Goal: Task Accomplishment & Management: Manage account settings

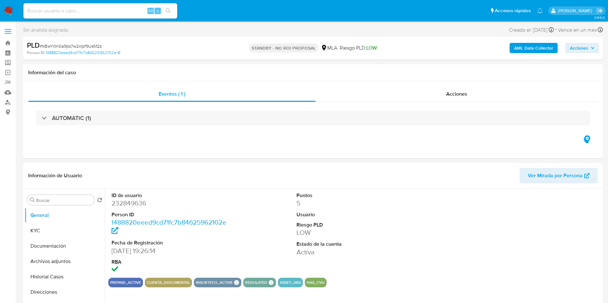
select select "10"
drag, startPoint x: 7, startPoint y: 12, endPoint x: 36, endPoint y: 1, distance: 30.7
click at [8, 12] on img at bounding box center [8, 10] width 11 height 11
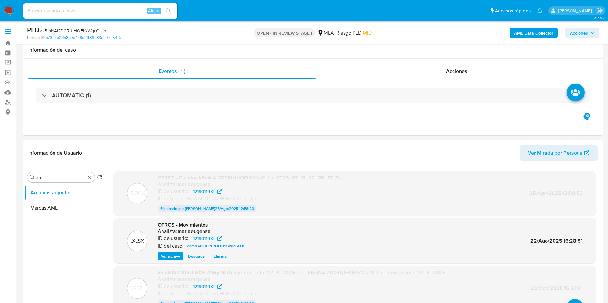
select select "10"
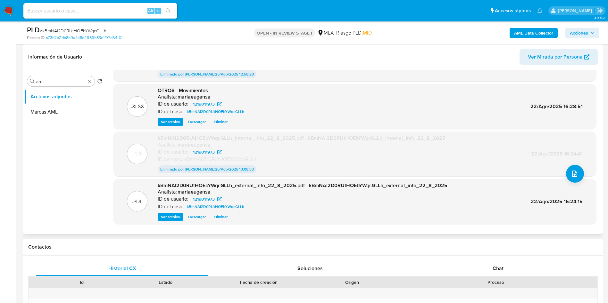
scroll to position [4, 0]
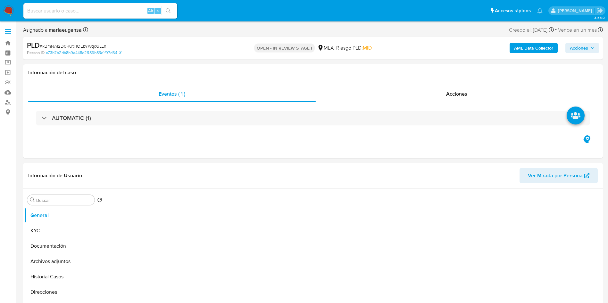
select select "10"
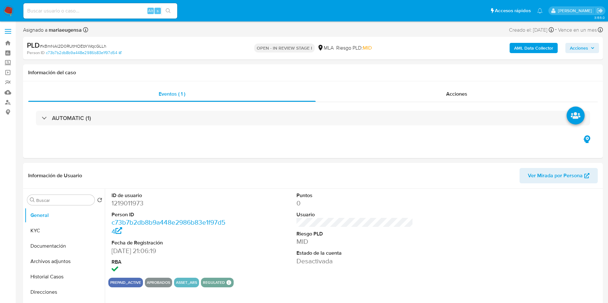
click at [91, 47] on span "# kBmNAl2D0RUtHOEbYWqcGLLh" at bounding box center [73, 46] width 67 height 6
copy span "kBmNAl2D0RUtHOEbYWqcGLLh"
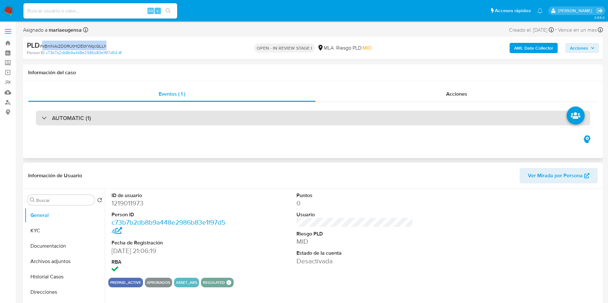
copy span "kBmNAl2D0RUtHOEbYWqcGLLh"
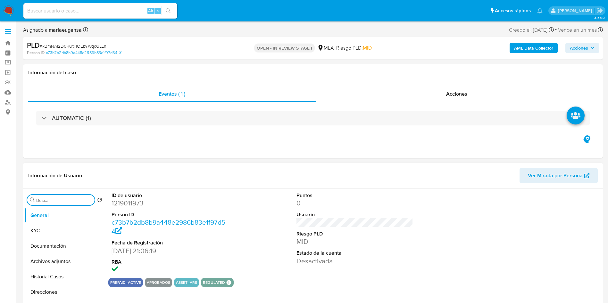
click at [60, 203] on input "Buscar" at bounding box center [64, 201] width 56 height 6
type input "arc"
click at [63, 229] on button "Archivos adjuntos" at bounding box center [62, 230] width 75 height 15
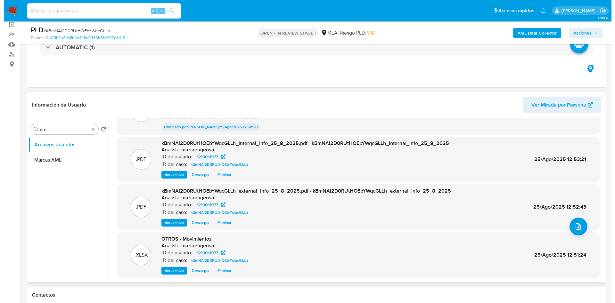
scroll to position [48, 0]
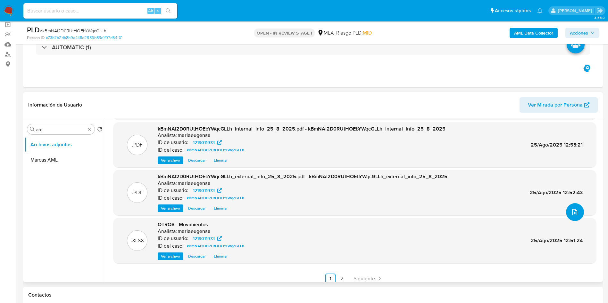
click at [574, 209] on span "upload-file" at bounding box center [575, 213] width 8 height 8
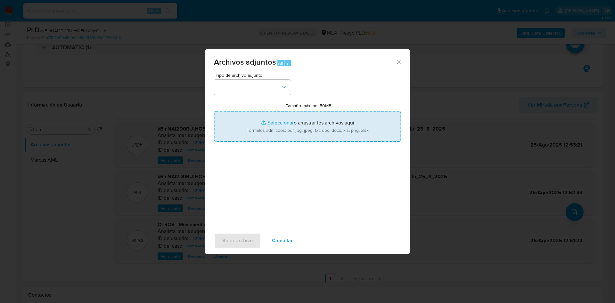
click at [286, 128] on input "Tamaño máximo: 50MB Seleccionar archivos" at bounding box center [307, 126] width 187 height 31
type input "C:\fakepath\Caselog kBmNAl2D0RUtHOEbYWqcGLLh_2025_07_17_22_26_37 V2.docx"
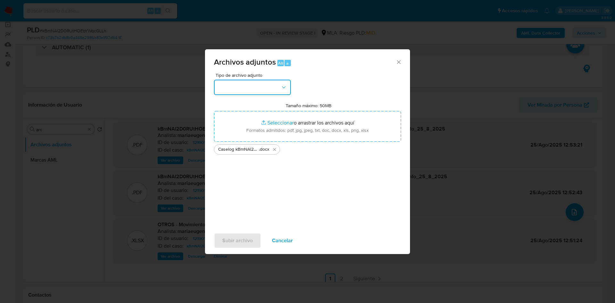
click at [249, 90] on button "button" at bounding box center [252, 87] width 77 height 15
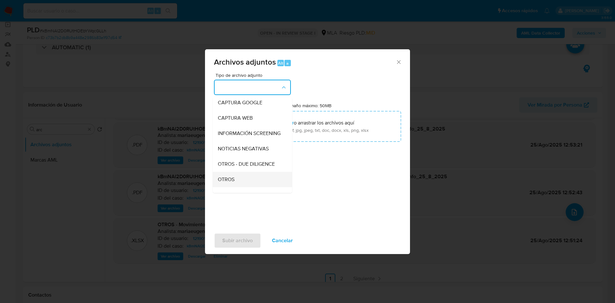
click at [219, 183] on span "OTROS" at bounding box center [226, 180] width 17 height 6
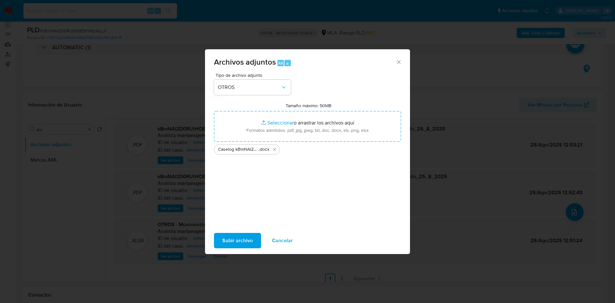
click at [251, 246] on span "Subir archivo" at bounding box center [237, 241] width 30 height 14
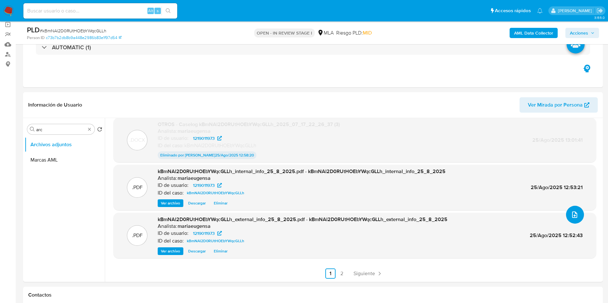
scroll to position [46, 0]
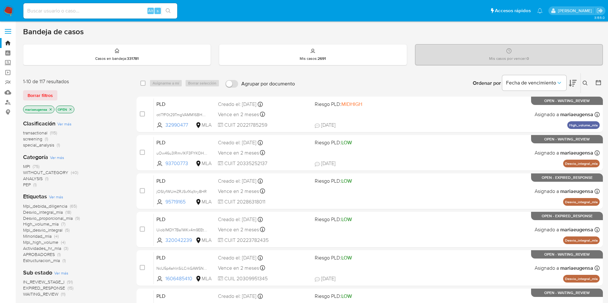
click at [585, 82] on icon at bounding box center [585, 83] width 5 height 5
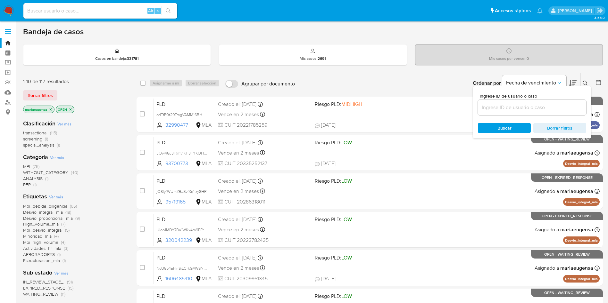
click at [134, 8] on input at bounding box center [100, 11] width 154 height 8
paste input "kBwY0n0a9ps7w2xIpf9UsM2z"
type input "kBwY0n0a9ps7w2xIpf9UsM2z"
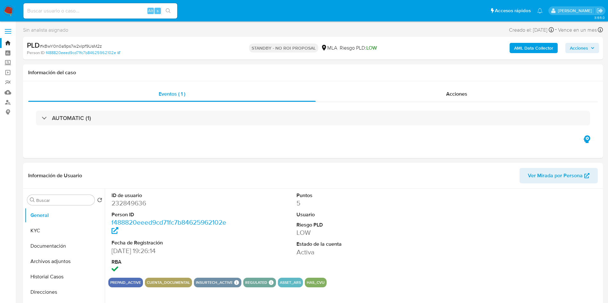
select select "10"
click at [5, 8] on img at bounding box center [8, 10] width 11 height 11
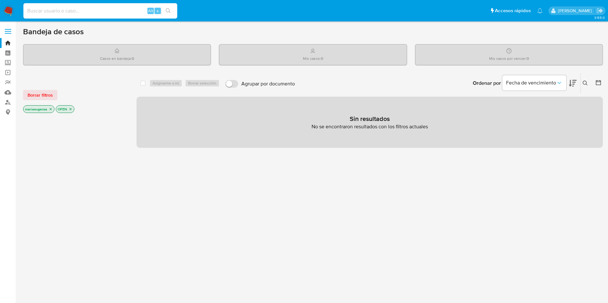
click at [79, 9] on input at bounding box center [100, 11] width 154 height 8
paste input "kBwY0n0a9ps7w2xIpf9UsM2z"
type input "kBwY0n0a9ps7w2xIpf9UsM2z"
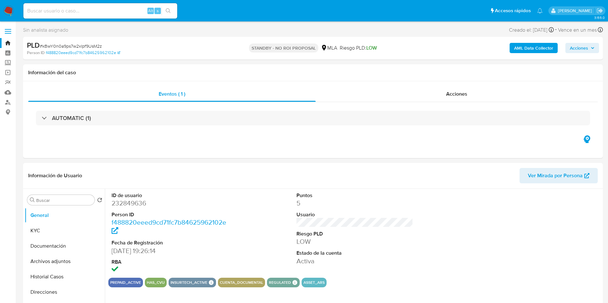
select select "10"
click at [109, 11] on input at bounding box center [100, 11] width 154 height 8
paste input "kBwY0n0a9ps7w2xIpf9UsM2z"
click at [70, 6] on div "kBwY0n0a9ps7w2xIpf9UsM2z Alt s" at bounding box center [100, 10] width 154 height 15
click at [72, 13] on input "kBwY0n0a9ps7w2xIpf9UsM2z" at bounding box center [100, 11] width 154 height 8
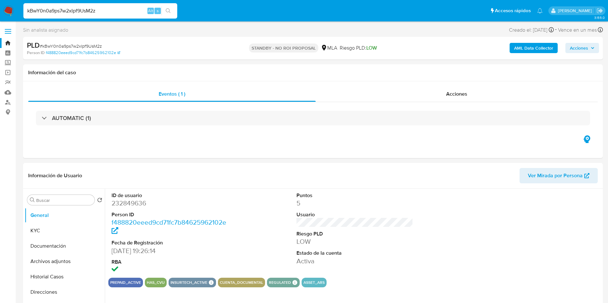
drag, startPoint x: 72, startPoint y: 13, endPoint x: 69, endPoint y: 11, distance: 4.0
click at [72, 13] on input "kBwY0n0a9ps7w2xIpf9UsM2z" at bounding box center [100, 11] width 154 height 8
paste input "mNAl2D0RUtHOEbYWqcGLLh"
type input "kBmNAl2D0RUtHOEbYWqcGLLh"
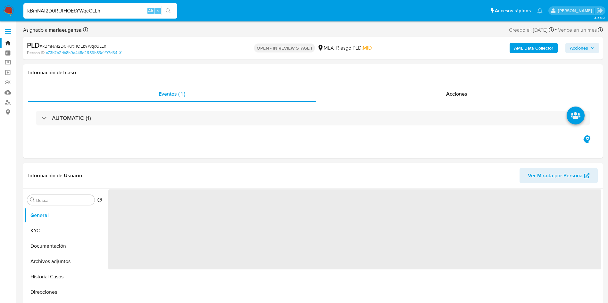
select select "10"
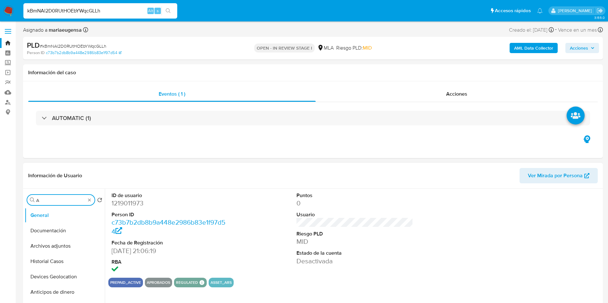
click at [69, 201] on input "A" at bounding box center [60, 201] width 49 height 6
type input "ARC"
click at [59, 232] on button "Archivos adjuntos" at bounding box center [62, 230] width 75 height 15
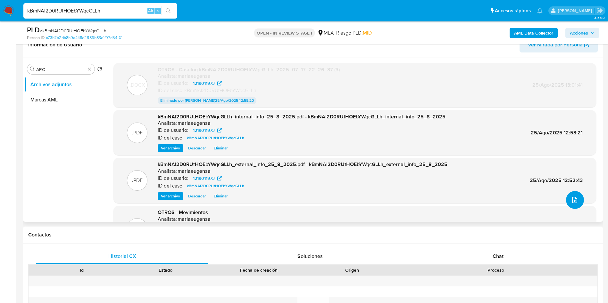
click at [571, 200] on icon "upload-file" at bounding box center [575, 200] width 8 height 8
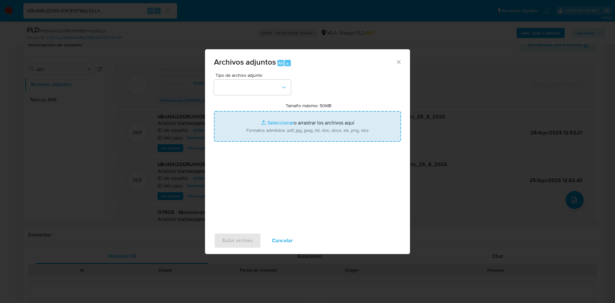
click at [332, 129] on input "Tamaño máximo: 50MB Seleccionar archivos" at bounding box center [307, 126] width 187 height 31
type input "C:\fakepath\Caselog kBmNAl2D0RUtHOEbYWqcGLLh_2025_07_17_22_26_37 V2.docx"
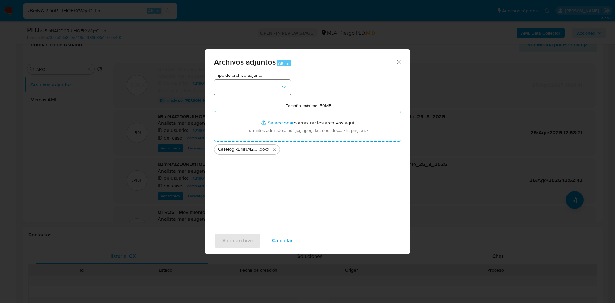
drag, startPoint x: 241, startPoint y: 97, endPoint x: 243, endPoint y: 89, distance: 8.2
click at [241, 95] on div "Tipo de archivo adjunto Tamaño máximo: 50MB Seleccionar archivos Seleccionar o …" at bounding box center [307, 148] width 187 height 151
click at [243, 89] on button "button" at bounding box center [252, 87] width 77 height 15
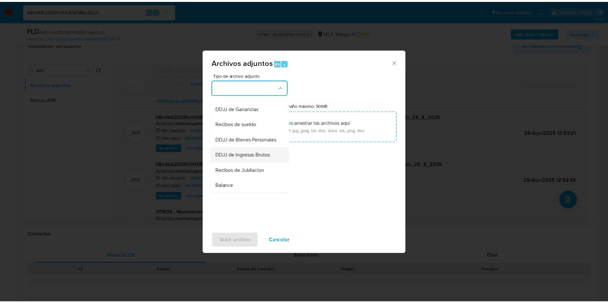
scroll to position [96, 0]
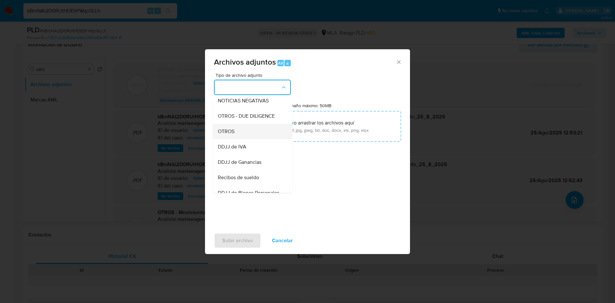
click at [236, 135] on div "OTROS" at bounding box center [250, 131] width 65 height 15
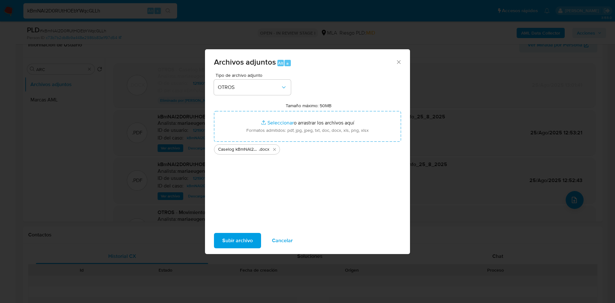
drag, startPoint x: 243, startPoint y: 237, endPoint x: 319, endPoint y: 263, distance: 80.3
click at [243, 237] on span "Subir archivo" at bounding box center [237, 241] width 30 height 14
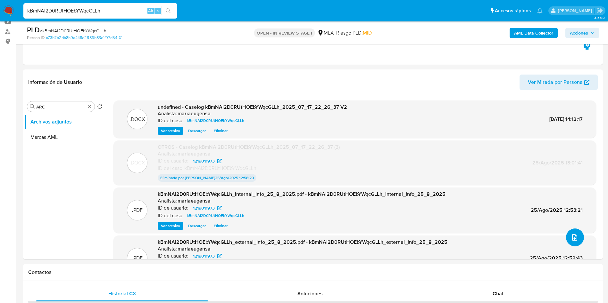
scroll to position [142, 0]
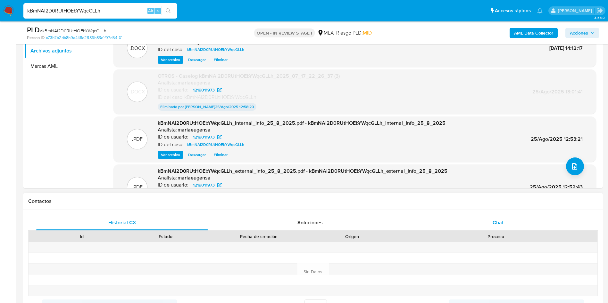
click at [514, 223] on div "Chat" at bounding box center [498, 222] width 172 height 15
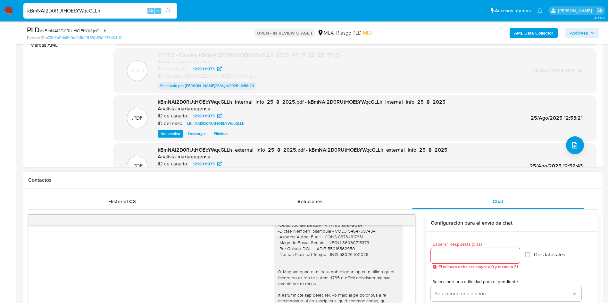
scroll to position [190, 0]
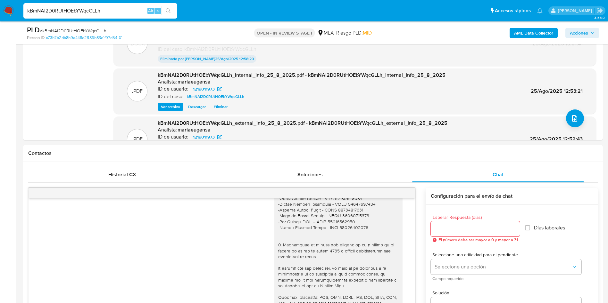
click at [81, 28] on span "# kBmNAl2D0RUtHOEbYWqcGLLh" at bounding box center [73, 31] width 67 height 6
copy span "kBmNAl2D0RUtHOEbYWqcGLLh"
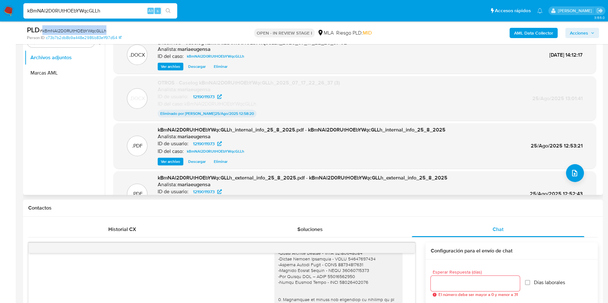
scroll to position [94, 0]
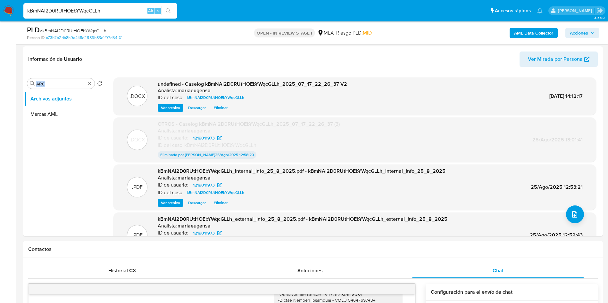
drag, startPoint x: 64, startPoint y: 87, endPoint x: 18, endPoint y: 82, distance: 46.4
click at [48, 83] on input "ARC" at bounding box center [60, 84] width 49 height 6
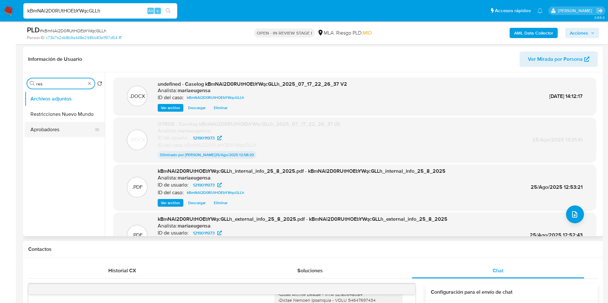
type input "res"
click at [55, 123] on button "Aprobadores" at bounding box center [62, 129] width 75 height 15
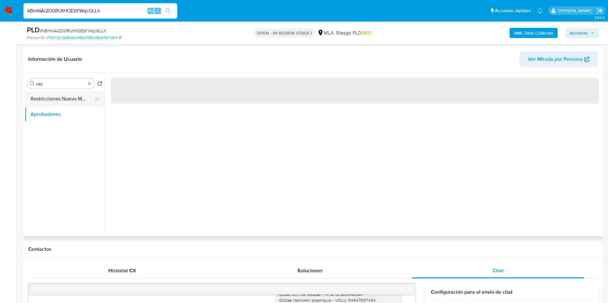
click at [62, 101] on button "Restricciones Nuevo Mundo" at bounding box center [62, 98] width 75 height 15
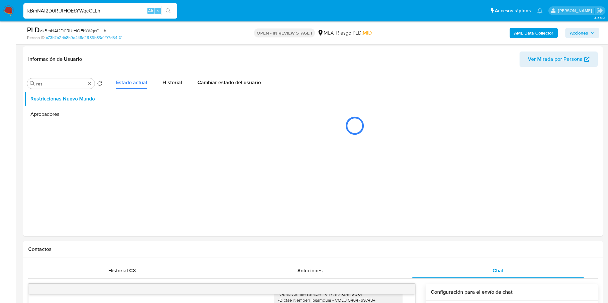
scroll to position [162, 0]
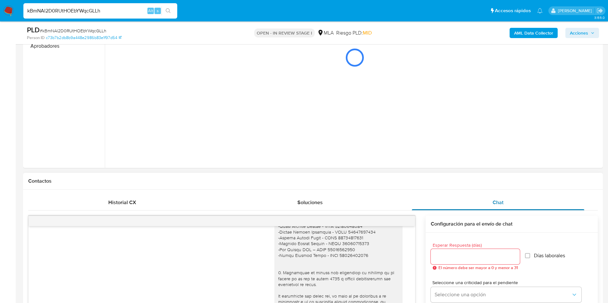
click at [481, 203] on div "Chat" at bounding box center [498, 202] width 172 height 15
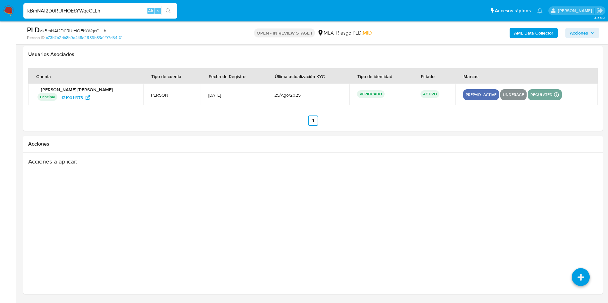
scroll to position [68, 0]
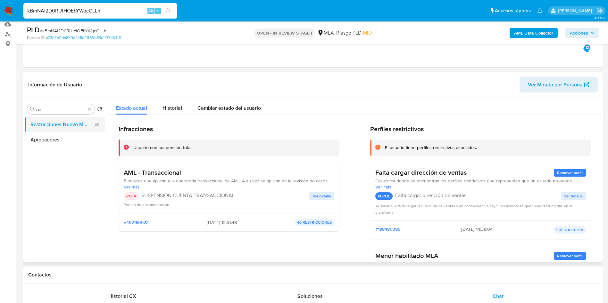
drag, startPoint x: 69, startPoint y: 128, endPoint x: 68, endPoint y: 131, distance: 3.5
click at [69, 128] on button "Restricciones Nuevo Mundo" at bounding box center [62, 124] width 75 height 15
click at [63, 141] on button "Aprobadores" at bounding box center [62, 139] width 75 height 15
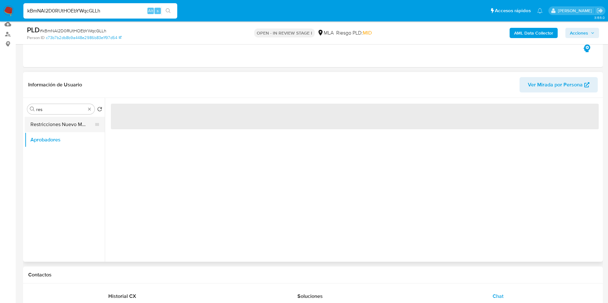
click at [65, 124] on button "Restricciones Nuevo Mundo" at bounding box center [62, 124] width 75 height 15
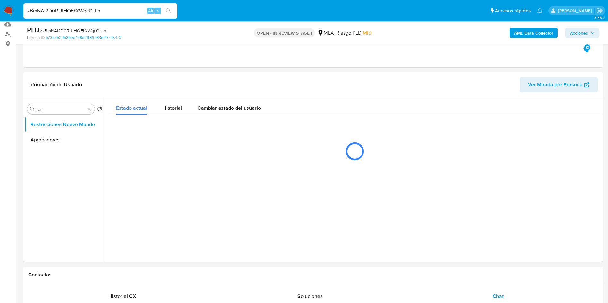
drag, startPoint x: 580, startPoint y: 29, endPoint x: 545, endPoint y: 38, distance: 36.0
click at [576, 31] on span "Acciones" at bounding box center [579, 33] width 18 height 10
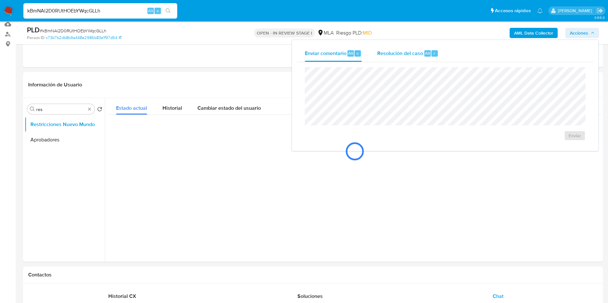
click at [420, 60] on div "Resolución del caso Alt r" at bounding box center [407, 53] width 61 height 17
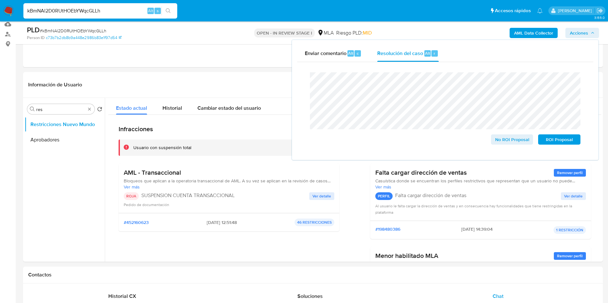
click at [298, 78] on div "Cierre de caso No ROI Proposal ROI Proposal" at bounding box center [445, 108] width 296 height 93
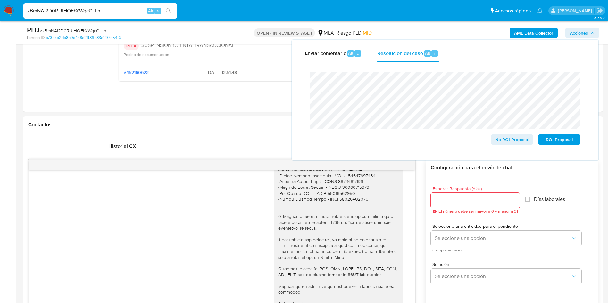
scroll to position [182, 0]
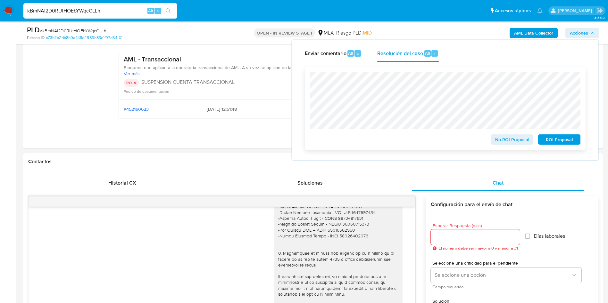
click at [565, 137] on span "ROI Proposal" at bounding box center [558, 139] width 33 height 9
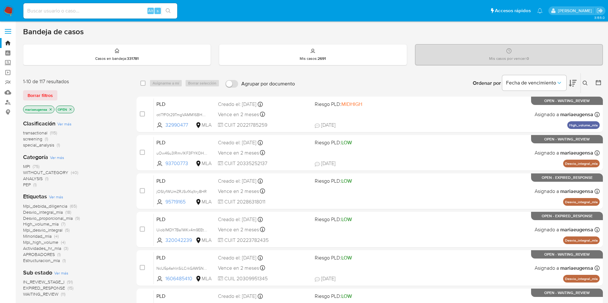
click at [584, 82] on icon at bounding box center [585, 83] width 5 height 5
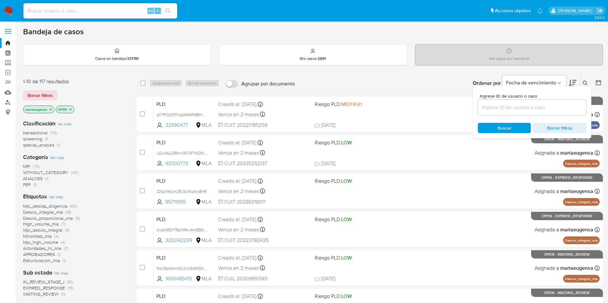
click at [530, 100] on div at bounding box center [532, 107] width 108 height 15
click at [529, 106] on input at bounding box center [532, 108] width 108 height 8
paste input "XRxVmzEzlcWeJSqVsr9Z2Bxp"
type input "XRxVmzEzlcWeJSqVsr9Z2Bxp"
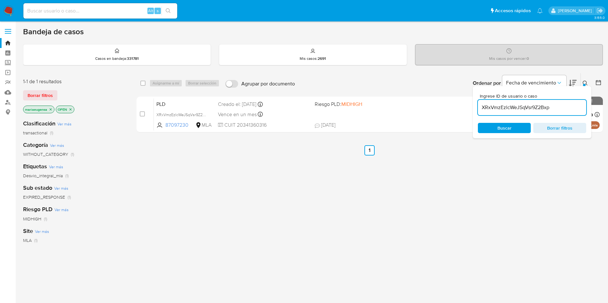
click at [585, 84] on icon at bounding box center [585, 83] width 5 height 5
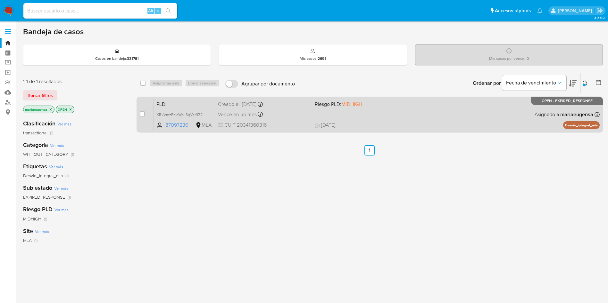
click at [145, 112] on div "case-item-checkbox No es posible asignar el caso" at bounding box center [147, 114] width 14 height 32
click at [146, 111] on div "case-item-checkbox No es posible asignar el caso" at bounding box center [147, 114] width 14 height 32
click at [142, 114] on input "checkbox" at bounding box center [142, 114] width 5 height 5
checkbox input "true"
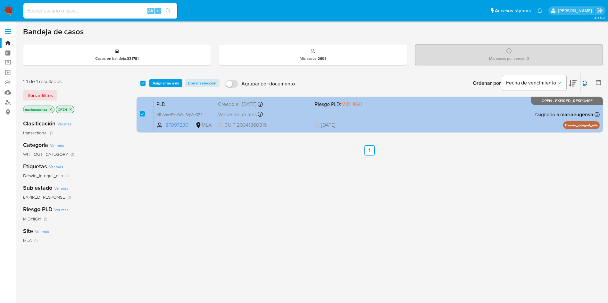
checkbox input "true"
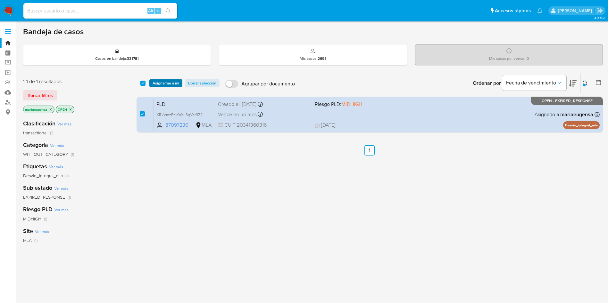
click at [170, 81] on span "Asignarme a mí" at bounding box center [166, 83] width 27 height 6
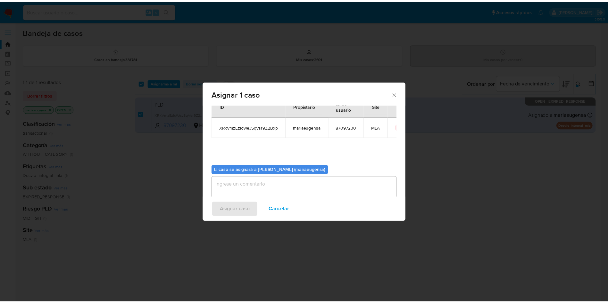
scroll to position [33, 0]
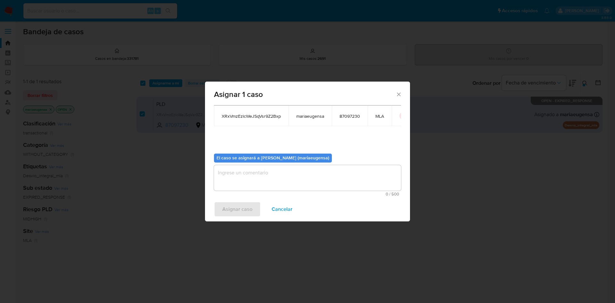
click at [232, 176] on textarea "assign-modal" at bounding box center [307, 178] width 187 height 26
drag, startPoint x: 237, startPoint y: 207, endPoint x: 188, endPoint y: 2, distance: 210.9
click at [236, 204] on span "Asignar caso" at bounding box center [237, 210] width 30 height 14
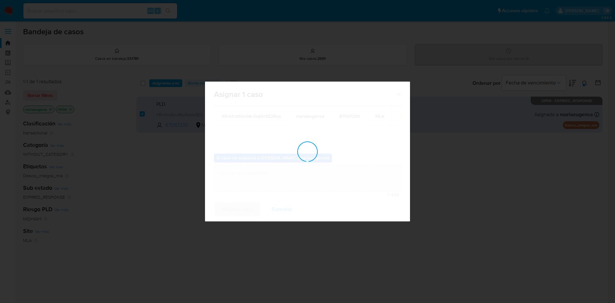
checkbox input "false"
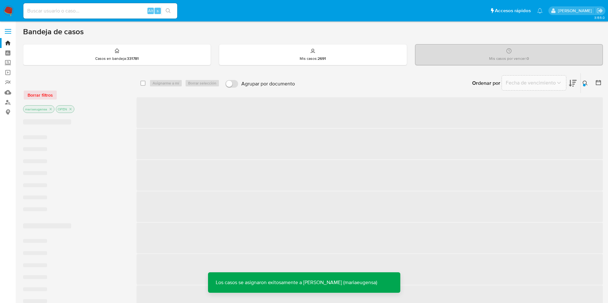
click at [101, 11] on input at bounding box center [100, 11] width 154 height 8
paste input "XRxVmzEzlcWeJSqVsr9Z2Bxp"
type input "XRxVmzEzlcWeJSqVsr9Z2Bxp"
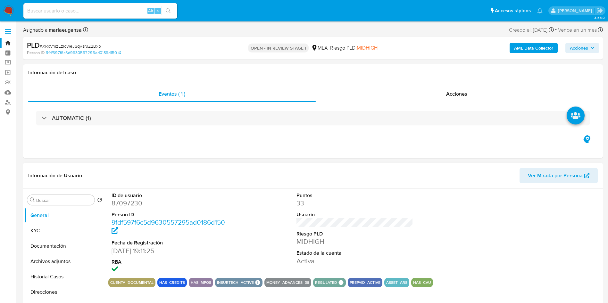
select select "10"
click at [393, 151] on div "Eventos ( 1 ) Acciones AUTOMATIC (1)" at bounding box center [313, 119] width 580 height 77
click at [422, 230] on div "ID de usuario 87097230 Person ID 9fdf597f6c5d9630557295ad0186d150 Fecha de Regi…" at bounding box center [354, 233] width 493 height 89
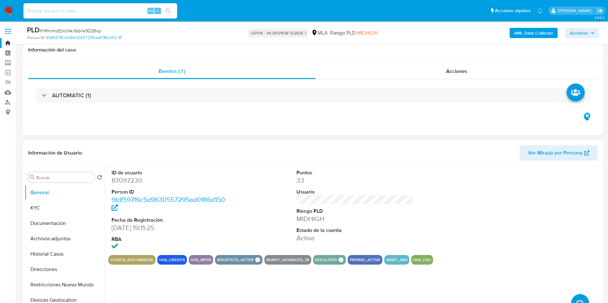
scroll to position [48, 0]
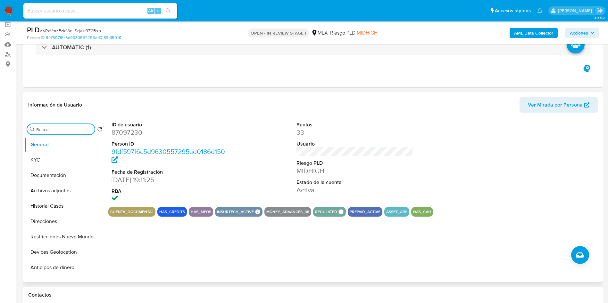
click at [64, 130] on input "Buscar" at bounding box center [64, 130] width 56 height 6
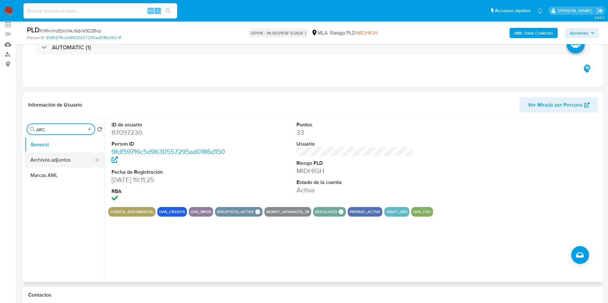
type input "ARC"
click at [62, 159] on button "Archivos adjuntos" at bounding box center [62, 160] width 75 height 15
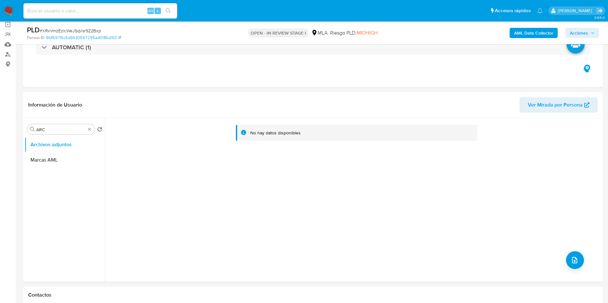
click at [522, 29] on b "AML Data Collector" at bounding box center [533, 33] width 39 height 10
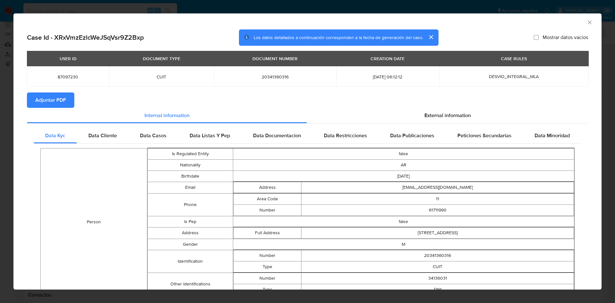
click at [25, 102] on div "Case Id - XRxVmzEzlcWeJSqVsr9Z2Bxp Los datos detallados a continuación correspo…" at bounding box center [307, 257] width 588 height 457
click at [49, 99] on span "Adjuntar PDF" at bounding box center [50, 100] width 31 height 14
click at [587, 21] on icon "Cerrar ventana" at bounding box center [590, 22] width 6 height 6
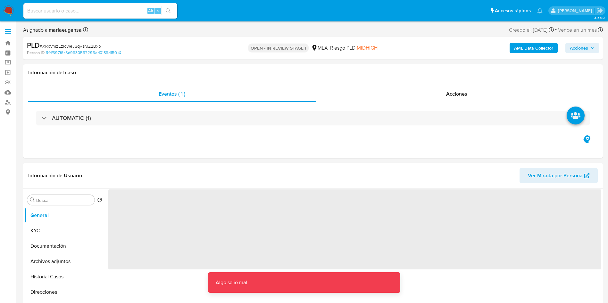
select select "10"
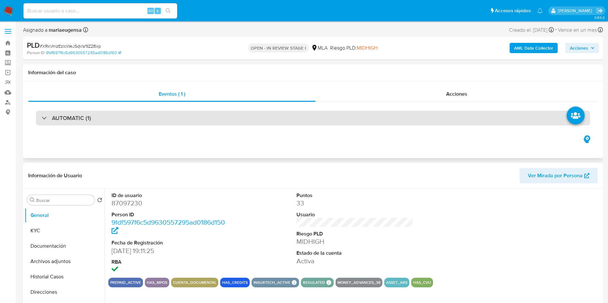
click at [216, 117] on div "AUTOMATIC (1)" at bounding box center [313, 118] width 554 height 15
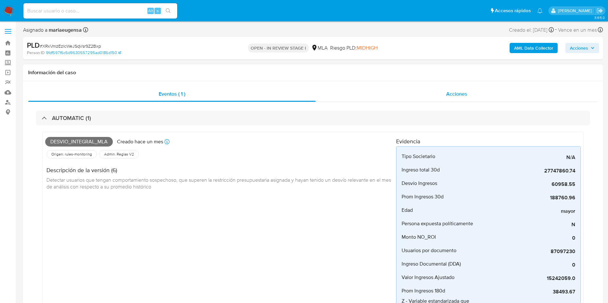
click at [418, 95] on div "Acciones" at bounding box center [457, 94] width 282 height 15
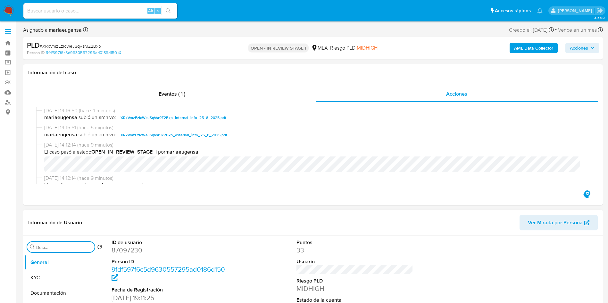
click at [48, 248] on input "Buscar" at bounding box center [64, 248] width 56 height 6
type input "arc"
click at [52, 274] on button "Archivos adjuntos" at bounding box center [62, 277] width 75 height 15
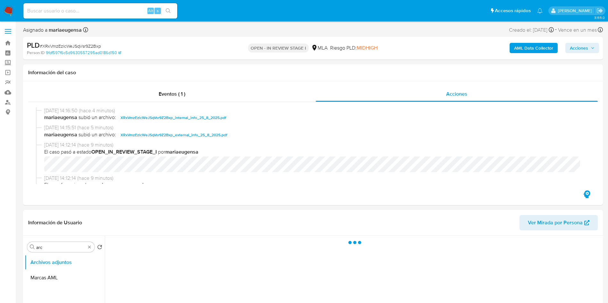
click at [85, 48] on span "# XRxVmzEzlcWeJSqVsr9Z2Bxp" at bounding box center [70, 46] width 61 height 6
copy span "XRxVmzEzlcWeJSqVsr9Z2Bxp"
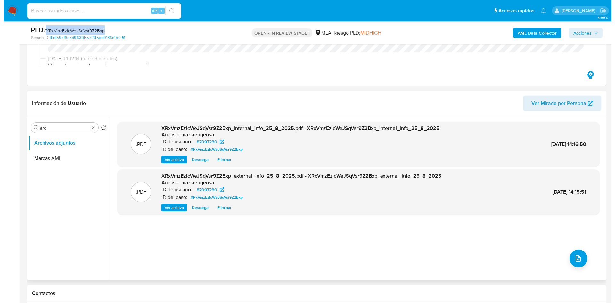
scroll to position [96, 0]
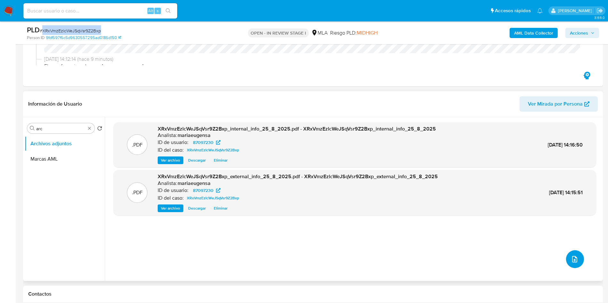
click at [571, 259] on icon "upload-file" at bounding box center [575, 260] width 8 height 8
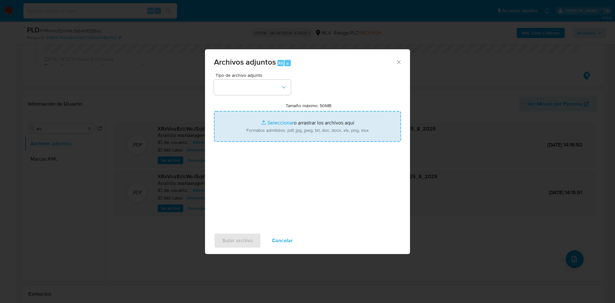
click at [260, 128] on input "Tamaño máximo: 50MB Seleccionar archivos" at bounding box center [307, 126] width 187 height 31
type input "C:\fakepath\Caselog XRxVmzEzlcWeJSqVsr9Z2Bxp_2025_07_18_08_37_31 (1).docx"
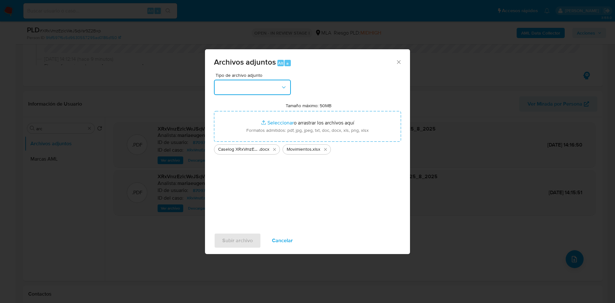
click at [257, 87] on button "button" at bounding box center [252, 87] width 77 height 15
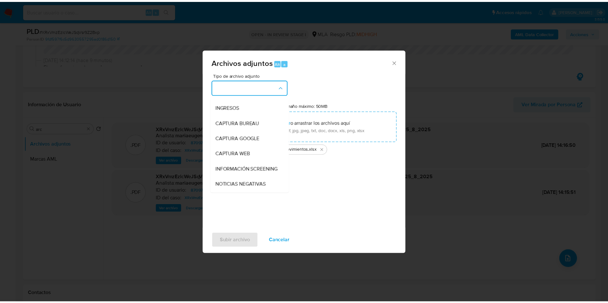
scroll to position [48, 0]
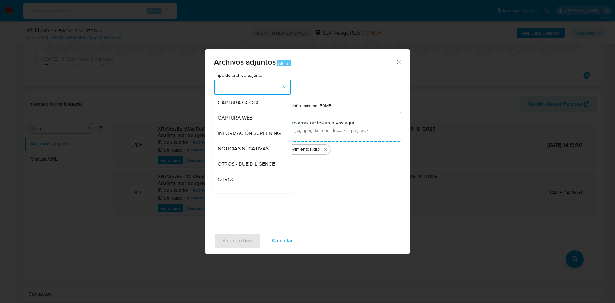
drag, startPoint x: 234, startPoint y: 181, endPoint x: 228, endPoint y: 212, distance: 32.1
click at [234, 181] on div "OTROS" at bounding box center [250, 179] width 65 height 15
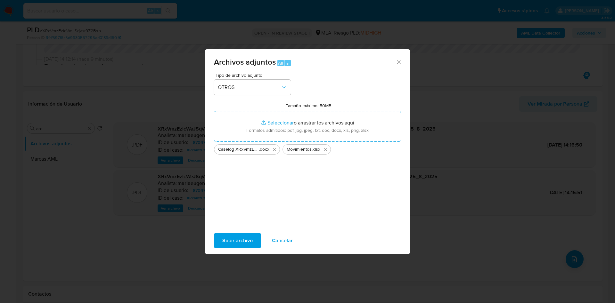
click at [222, 246] on button "Subir archivo" at bounding box center [237, 240] width 47 height 15
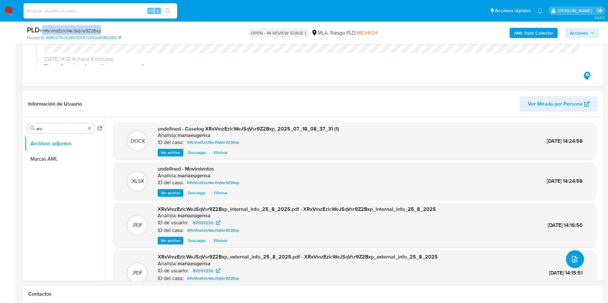
copy span "XRxVmzEzlcWeJSqVsr9Z2Bxp"
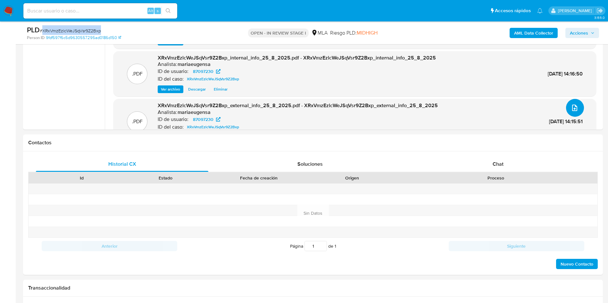
scroll to position [169, 0]
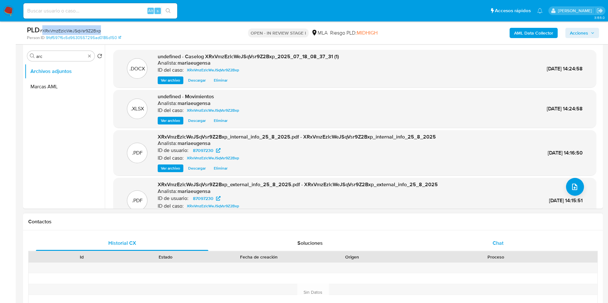
click at [510, 238] on div "Chat" at bounding box center [498, 243] width 172 height 15
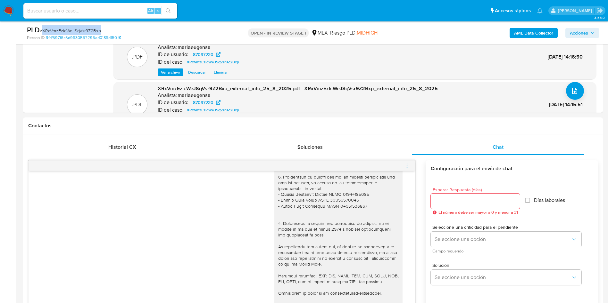
scroll to position [323, 0]
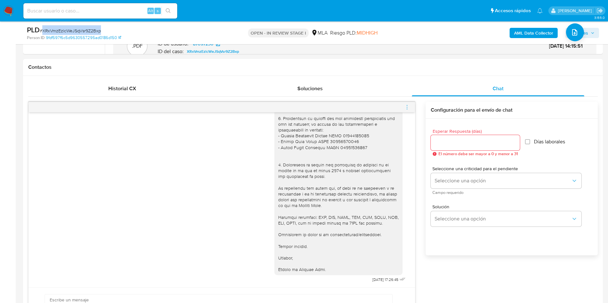
drag, startPoint x: 406, startPoint y: 108, endPoint x: 377, endPoint y: 92, distance: 33.1
click at [406, 108] on icon "menu-action" at bounding box center [407, 107] width 6 height 6
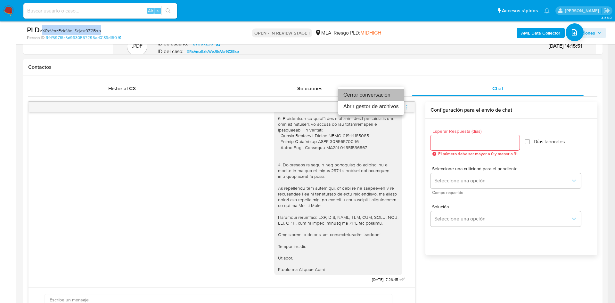
click at [375, 97] on li "Cerrar conversación" at bounding box center [371, 95] width 66 height 12
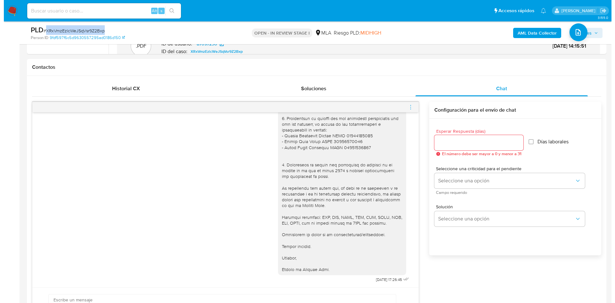
scroll to position [1213, 0]
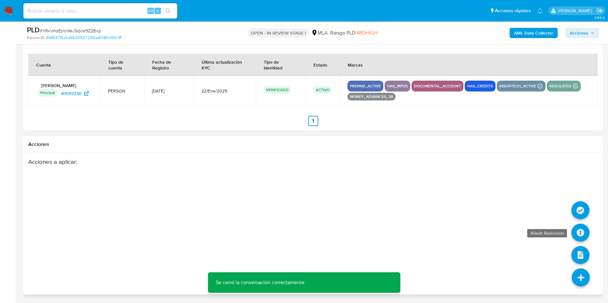
click at [578, 225] on icon at bounding box center [580, 233] width 18 height 18
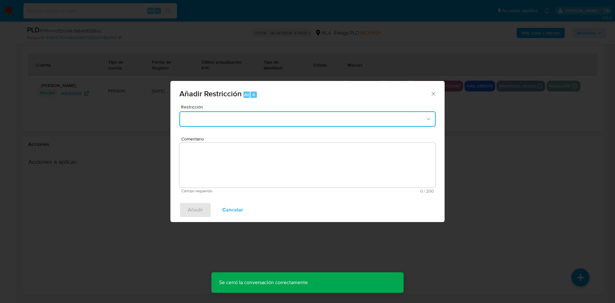
click at [291, 120] on button "Restriction" at bounding box center [307, 119] width 256 height 15
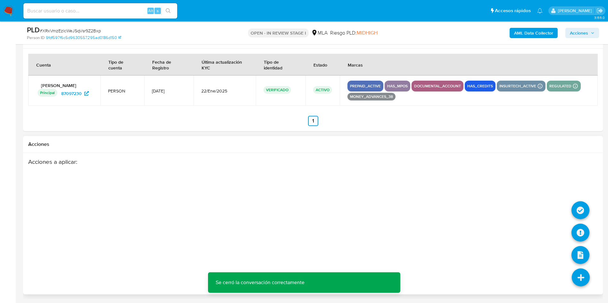
click at [584, 274] on icon at bounding box center [581, 278] width 18 height 18
click at [585, 235] on icon at bounding box center [580, 233] width 18 height 18
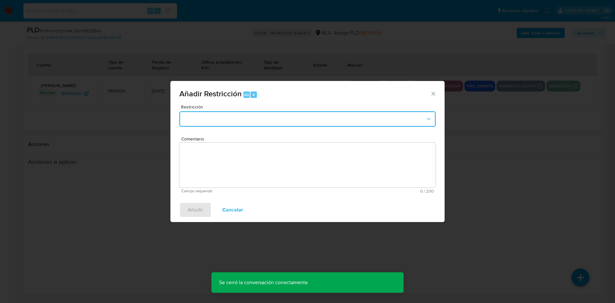
click at [267, 116] on button "Restriction" at bounding box center [307, 119] width 256 height 15
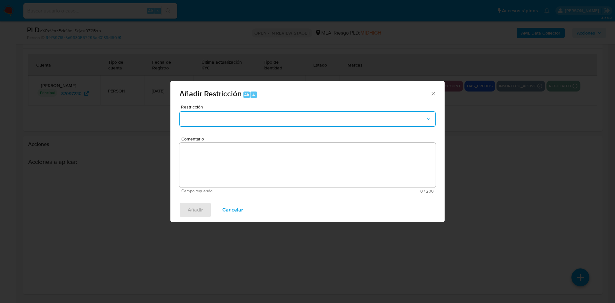
click at [245, 163] on textarea "Comentario" at bounding box center [307, 165] width 256 height 45
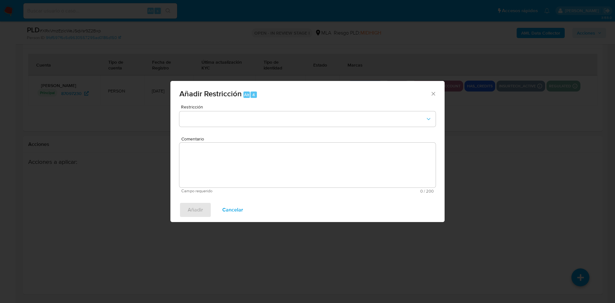
click at [268, 166] on textarea "Comentario" at bounding box center [307, 165] width 256 height 45
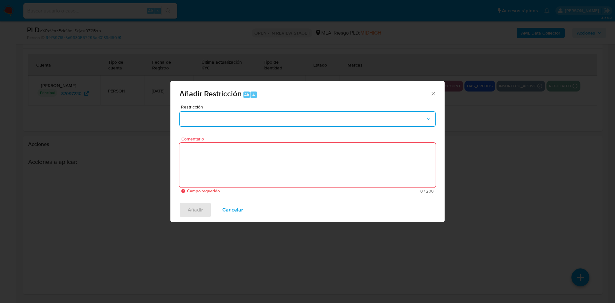
click at [236, 112] on button "Restriction" at bounding box center [307, 119] width 256 height 15
drag, startPoint x: 239, startPoint y: 144, endPoint x: 235, endPoint y: 128, distance: 16.1
click at [239, 144] on div "No hay resultados" at bounding box center [307, 137] width 259 height 17
click at [234, 123] on button "Restriction" at bounding box center [307, 119] width 256 height 15
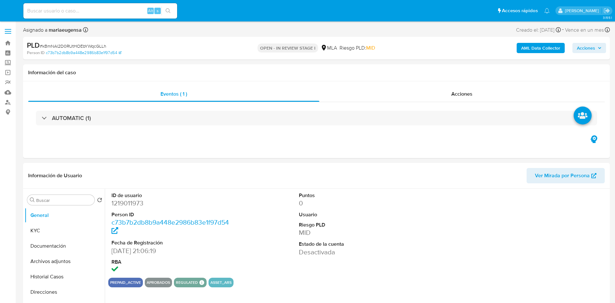
select select "10"
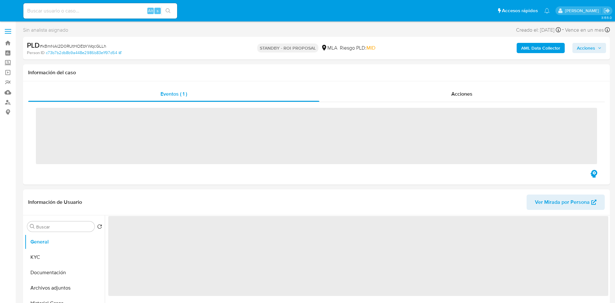
select select "10"
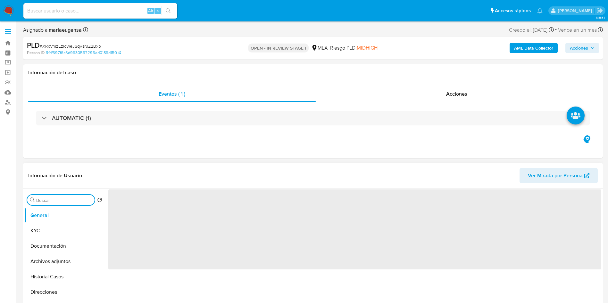
click at [62, 200] on input "Buscar" at bounding box center [64, 201] width 56 height 6
type input "arc"
click at [58, 230] on button "Archivos adjuntos" at bounding box center [65, 230] width 80 height 15
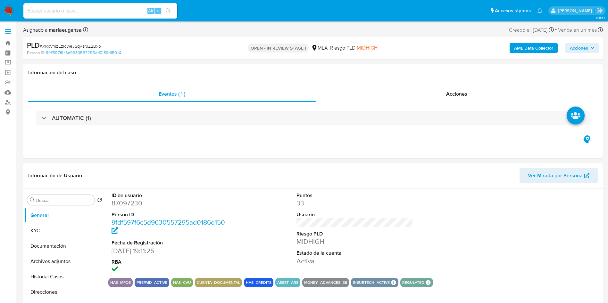
select select "10"
click at [55, 195] on div "Buscar" at bounding box center [60, 200] width 67 height 10
click at [55, 199] on input "Buscar" at bounding box center [64, 201] width 56 height 6
type input "arc"
click at [67, 226] on button "Archivos adjuntos" at bounding box center [62, 230] width 75 height 15
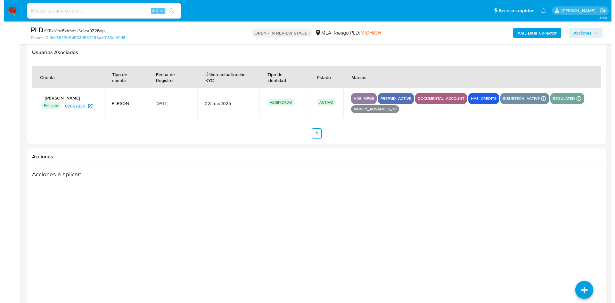
scroll to position [1009, 0]
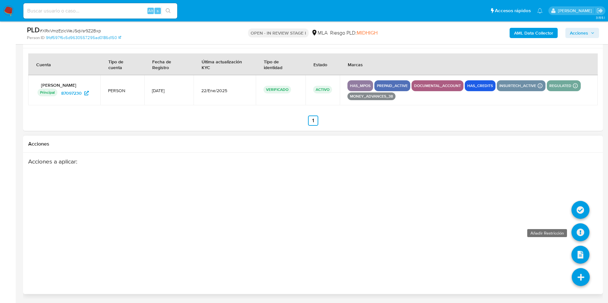
click at [580, 236] on icon at bounding box center [580, 233] width 18 height 18
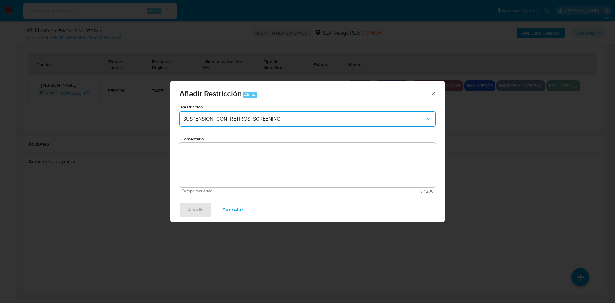
click at [222, 112] on button "SUSPENSION_CON_RETIROS_SCREENING" at bounding box center [307, 119] width 256 height 15
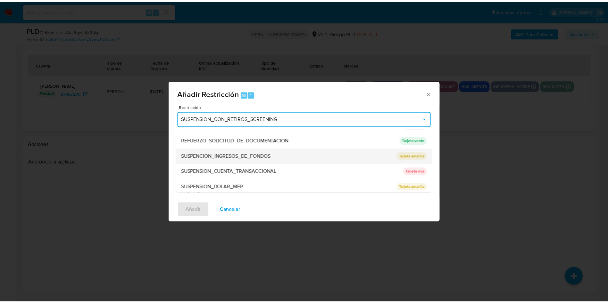
scroll to position [136, 0]
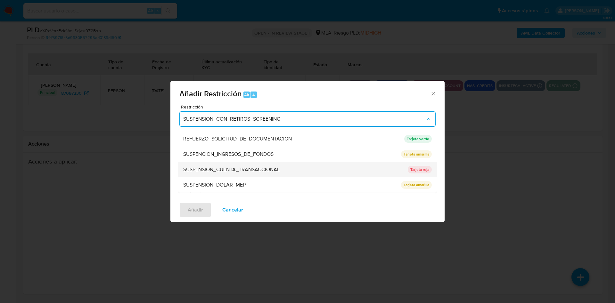
click at [225, 168] on span "SUSPENSION_CUENTA_TRANSACCIONAL" at bounding box center [231, 170] width 96 height 6
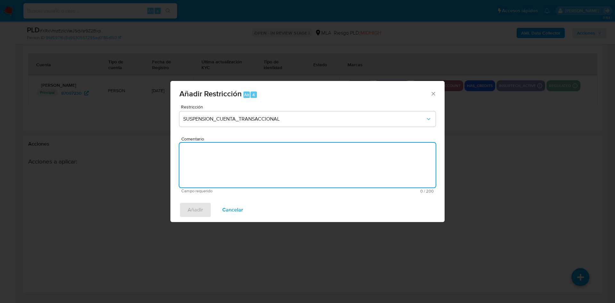
click at [225, 168] on textarea "Comentario" at bounding box center [307, 165] width 256 height 45
type textarea "AML"
click at [199, 213] on span "Añadir" at bounding box center [195, 210] width 15 height 14
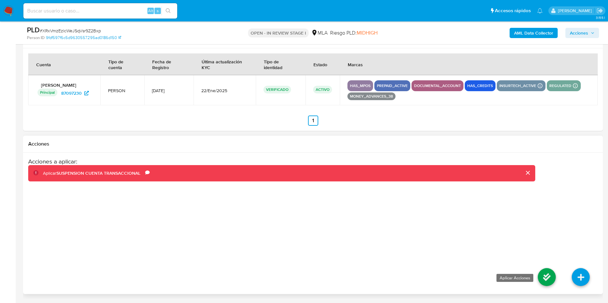
click at [548, 278] on icon at bounding box center [547, 278] width 18 height 18
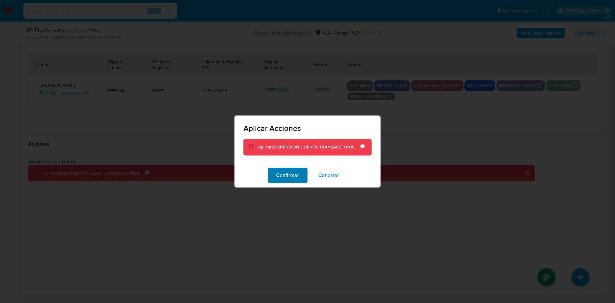
click at [292, 175] on span "Confirmar" at bounding box center [287, 176] width 23 height 14
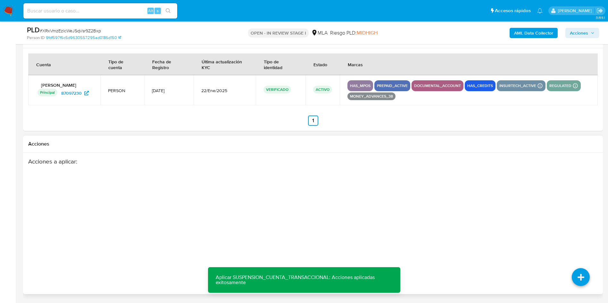
drag, startPoint x: 358, startPoint y: 173, endPoint x: 352, endPoint y: 170, distance: 6.2
click at [356, 172] on div "Acciones a aplicar :" at bounding box center [281, 209] width 507 height 103
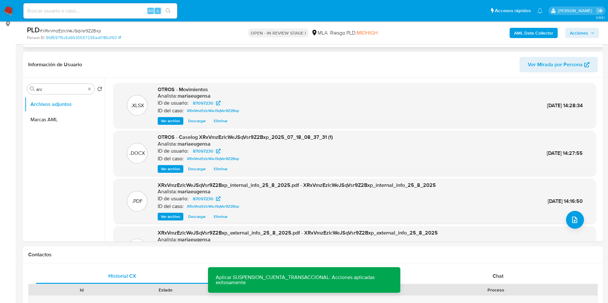
scroll to position [0, 0]
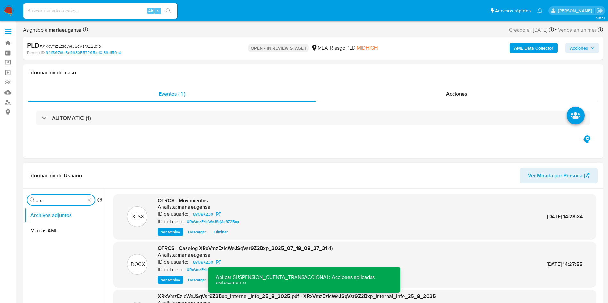
click at [58, 202] on input "arc" at bounding box center [60, 201] width 49 height 6
click at [58, 202] on input "a" at bounding box center [60, 201] width 49 height 6
click at [52, 229] on button "Cuentas Bancarias" at bounding box center [62, 230] width 75 height 15
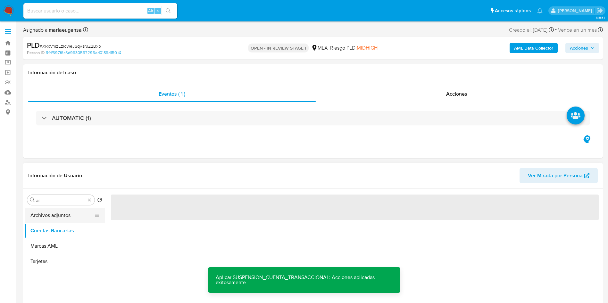
click at [57, 214] on button "Archivos adjuntos" at bounding box center [62, 215] width 75 height 15
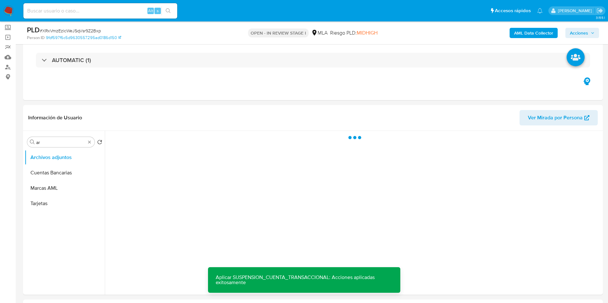
scroll to position [63, 0]
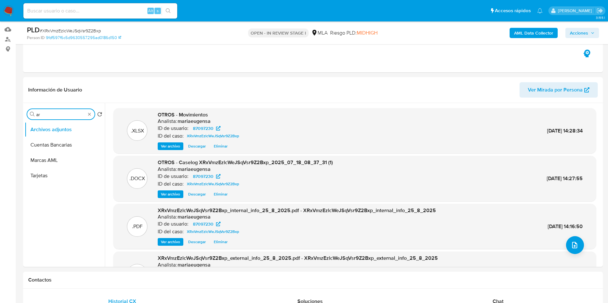
drag, startPoint x: 50, startPoint y: 115, endPoint x: 19, endPoint y: 108, distance: 31.8
type input "res"
drag, startPoint x: 60, startPoint y: 145, endPoint x: 57, endPoint y: 150, distance: 5.3
click at [60, 146] on button "Restricciones Nuevo Mundo" at bounding box center [65, 144] width 80 height 15
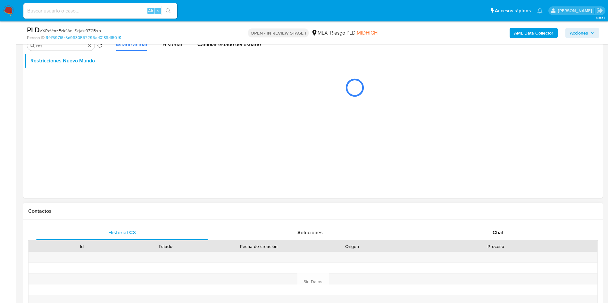
scroll to position [147, 0]
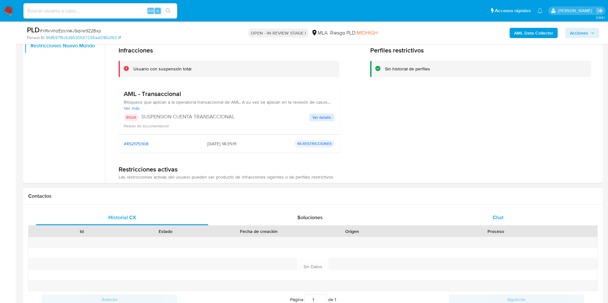
click at [530, 220] on div "Chat" at bounding box center [498, 217] width 172 height 15
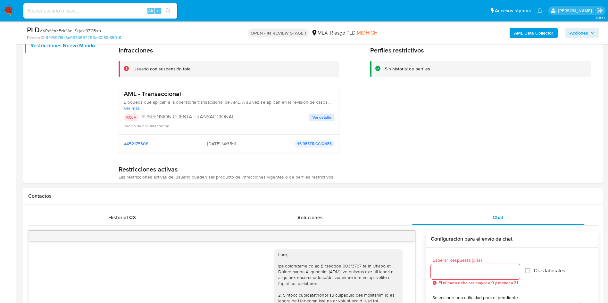
scroll to position [711, 0]
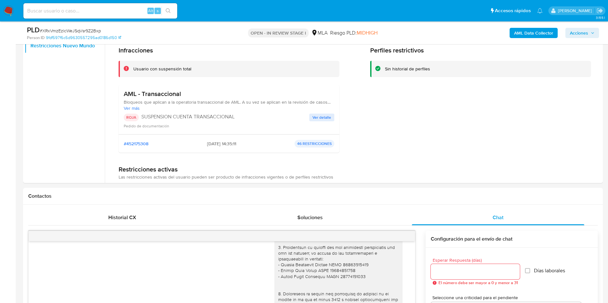
click at [593, 35] on span "Acciones" at bounding box center [582, 33] width 25 height 9
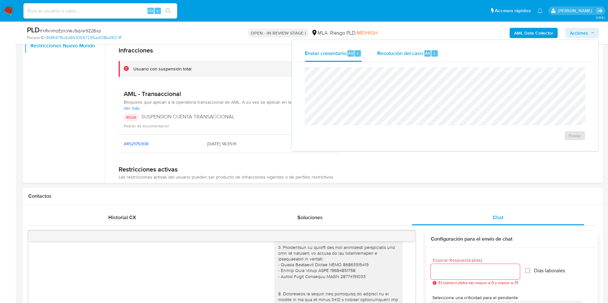
click at [420, 52] on span "Resolución del caso" at bounding box center [400, 52] width 46 height 7
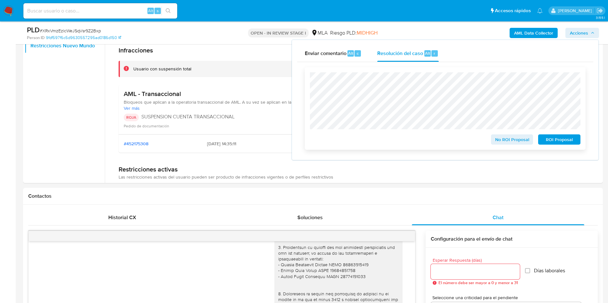
click at [559, 139] on span "ROI Proposal" at bounding box center [558, 139] width 33 height 9
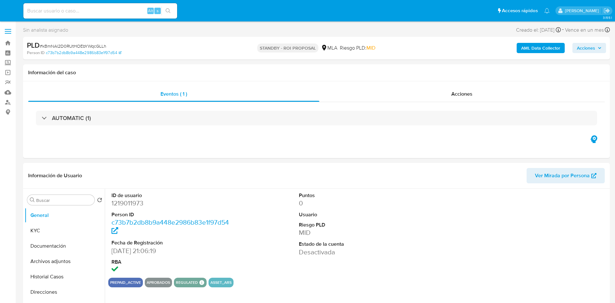
select select "10"
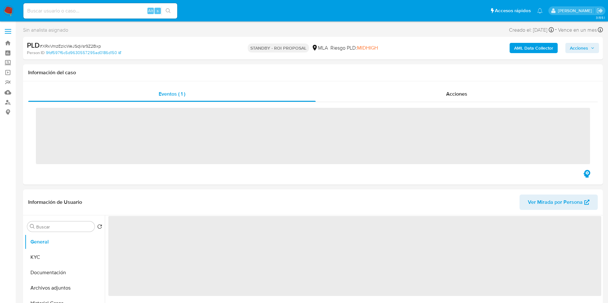
click at [13, 10] on img at bounding box center [8, 10] width 11 height 11
select select "10"
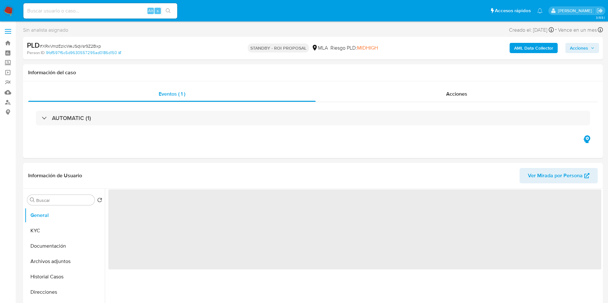
click at [11, 9] on img at bounding box center [8, 10] width 11 height 11
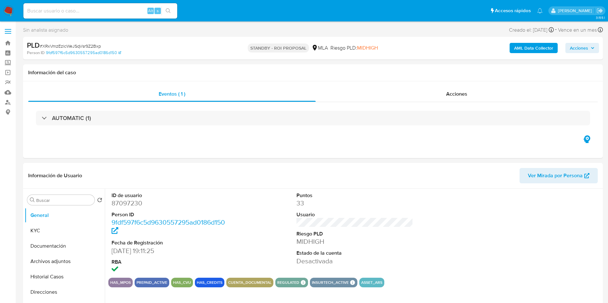
click at [11, 12] on img at bounding box center [8, 10] width 11 height 11
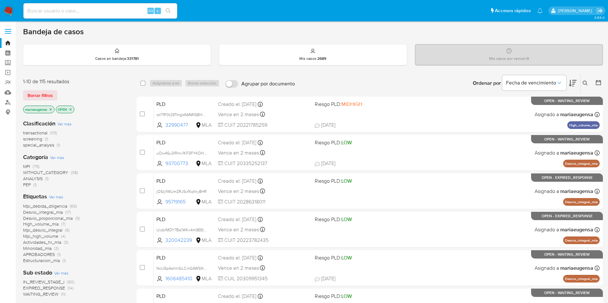
click at [585, 80] on button at bounding box center [586, 83] width 11 height 8
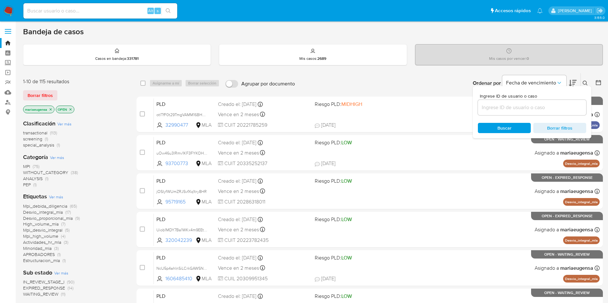
click at [548, 104] on input at bounding box center [532, 108] width 108 height 8
type input "1exHvHKrgNzQn8xdeR2lAJpQ"
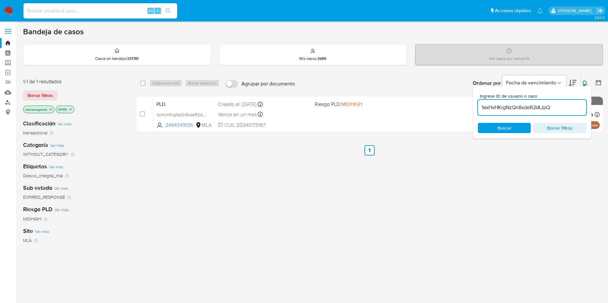
click at [583, 82] on icon at bounding box center [585, 83] width 5 height 5
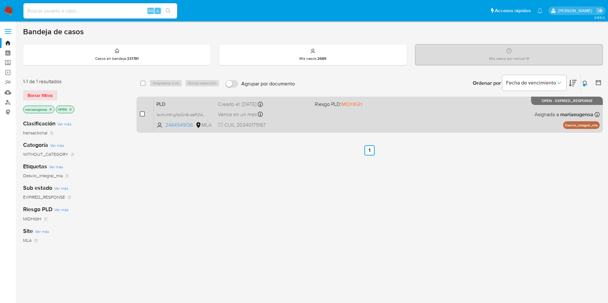
click at [143, 112] on input "checkbox" at bounding box center [142, 114] width 5 height 5
checkbox input "true"
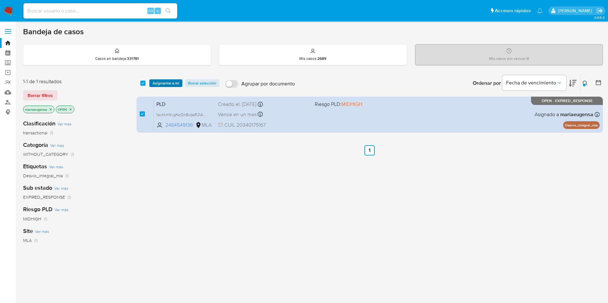
click at [167, 81] on span "Asignarme a mí" at bounding box center [166, 83] width 27 height 6
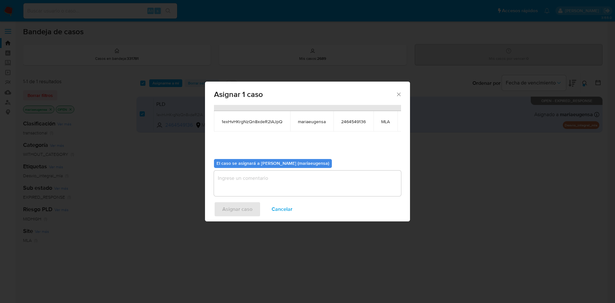
scroll to position [41, 0]
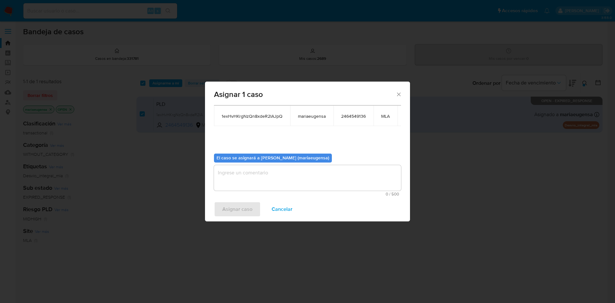
click at [226, 181] on textarea "assign-modal" at bounding box center [307, 178] width 187 height 26
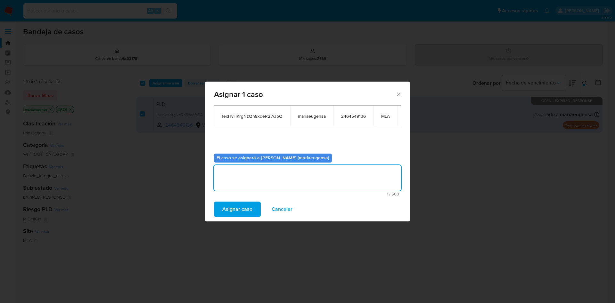
click at [222, 208] on button "Asignar caso" at bounding box center [237, 209] width 47 height 15
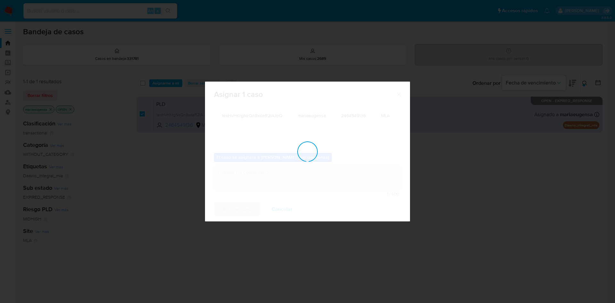
checkbox input "false"
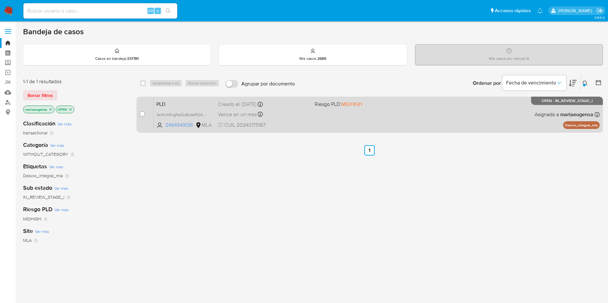
click at [187, 105] on span "PLD" at bounding box center [184, 104] width 56 height 8
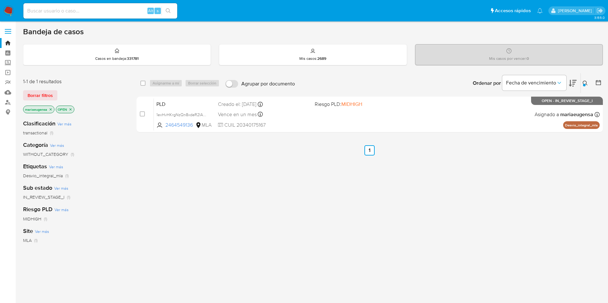
click at [587, 81] on icon at bounding box center [585, 83] width 5 height 5
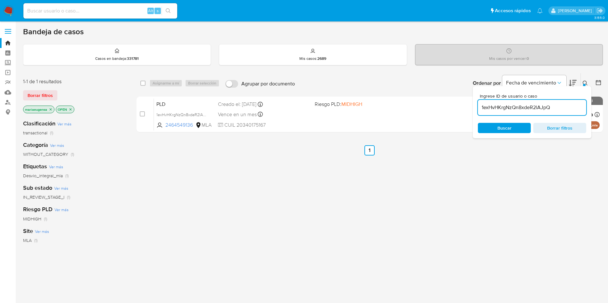
click at [549, 107] on input "1exHvHKrgNzQn8xdeR2lAJpQ" at bounding box center [532, 108] width 108 height 8
type input "FgbIfviusc781aseNhYwaYIr"
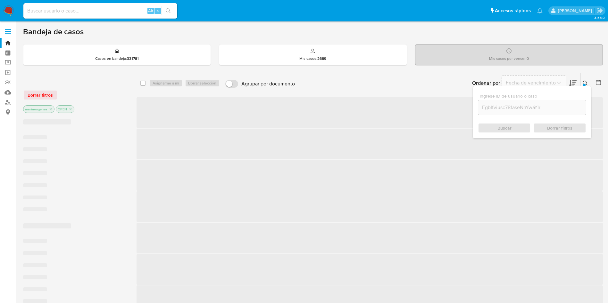
click at [583, 82] on icon at bounding box center [585, 83] width 5 height 5
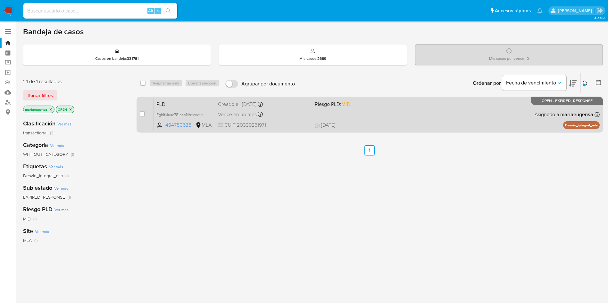
drag, startPoint x: 144, startPoint y: 114, endPoint x: 150, endPoint y: 98, distance: 17.3
click at [144, 113] on input "checkbox" at bounding box center [142, 114] width 5 height 5
checkbox input "true"
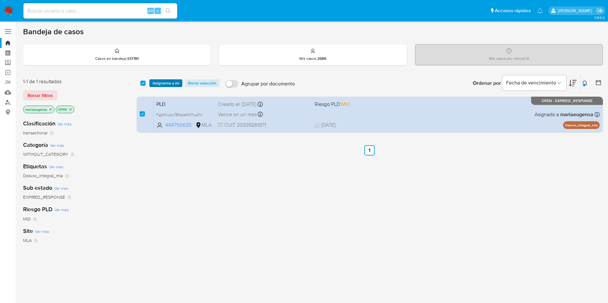
click at [156, 80] on span "Asignarme a mí" at bounding box center [166, 83] width 27 height 6
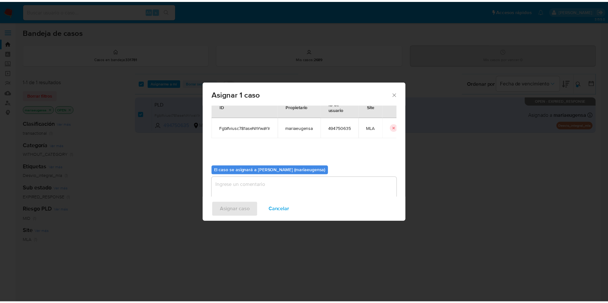
scroll to position [33, 0]
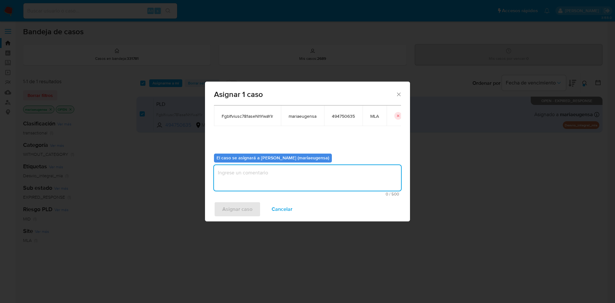
click at [231, 169] on textarea "assign-modal" at bounding box center [307, 178] width 187 height 26
click at [232, 211] on span "Asignar caso" at bounding box center [237, 210] width 30 height 14
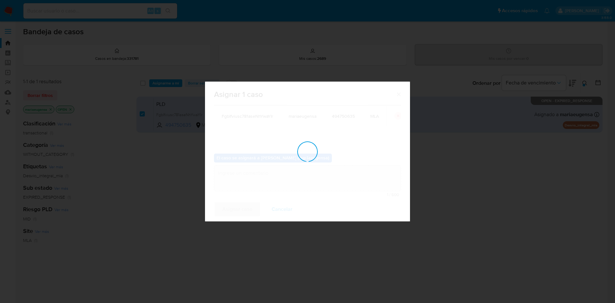
checkbox input "false"
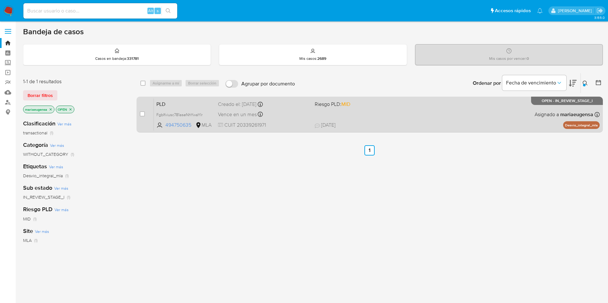
click at [186, 98] on div "PLD FgbIfviusc781aseNhYwaYIr 494750635 MLA Riesgo PLD: MID Creado el: 12/07/202…" at bounding box center [377, 114] width 446 height 32
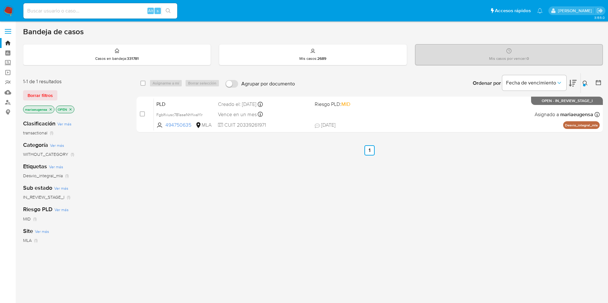
click at [585, 83] on icon at bounding box center [585, 83] width 5 height 5
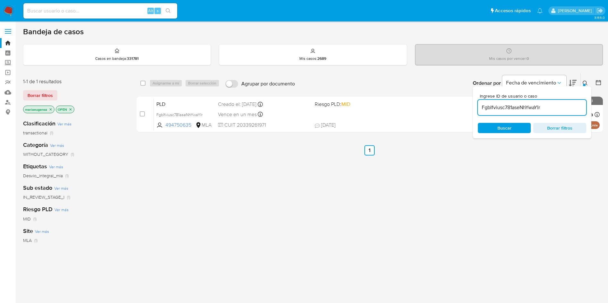
click at [572, 107] on input "FgbIfviusc781aseNhYwaYIr" at bounding box center [532, 108] width 108 height 8
type input "vlFR3TCmbEXM3KIEnWoSh9oH"
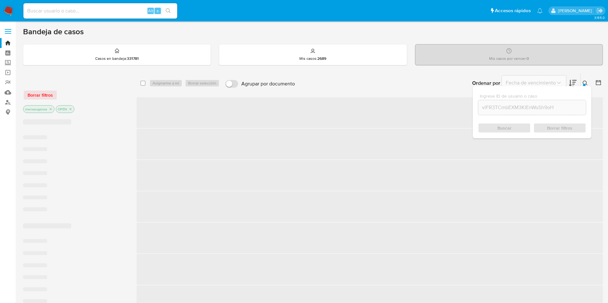
click at [585, 84] on icon at bounding box center [585, 83] width 5 height 5
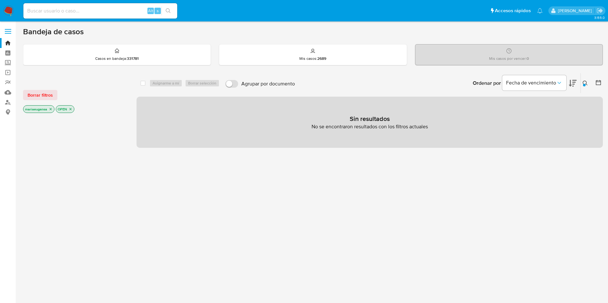
click at [109, 11] on input at bounding box center [100, 11] width 154 height 8
paste input "vlFR3TCmbEXM3KIEnWoSh9oH"
type input "vlFR3TCmbEXM3KIEnWoSh9oH"
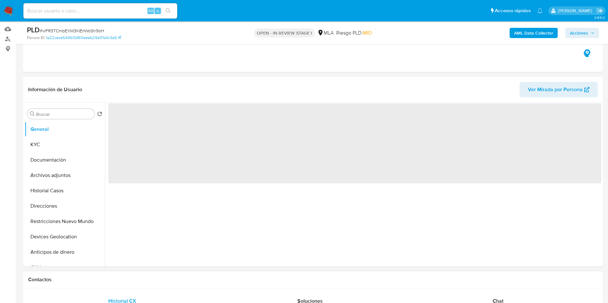
scroll to position [96, 0]
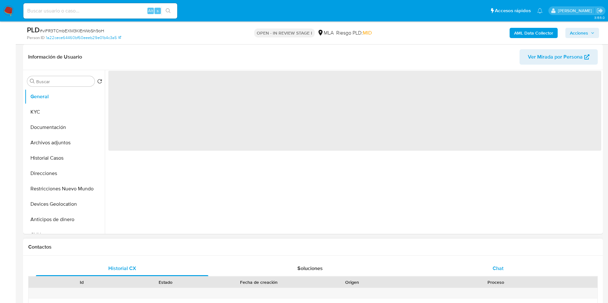
click at [509, 268] on div "Chat" at bounding box center [498, 268] width 172 height 15
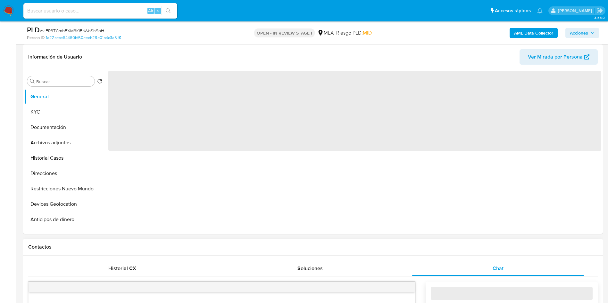
select select "10"
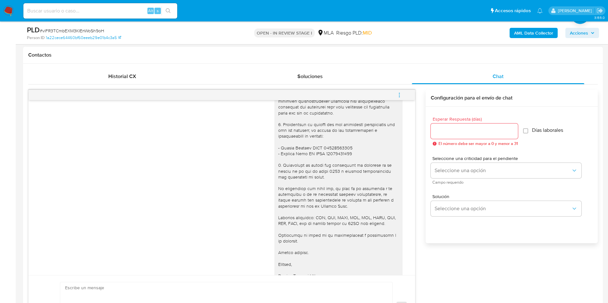
scroll to position [637, 0]
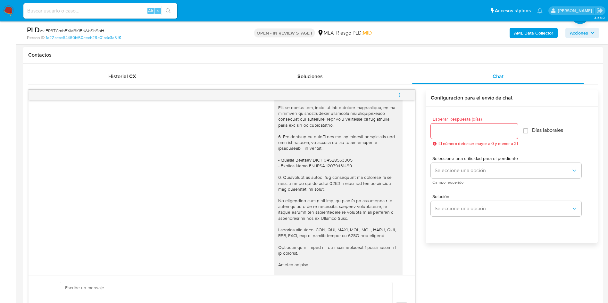
click at [398, 93] on icon "menu-action" at bounding box center [399, 95] width 6 height 6
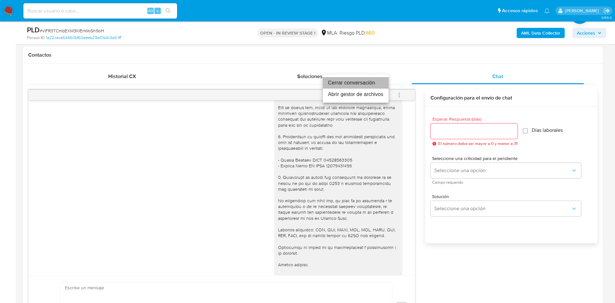
click at [364, 80] on li "Cerrar conversación" at bounding box center [356, 83] width 66 height 12
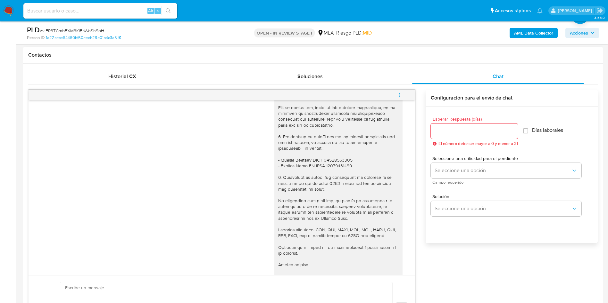
scroll to position [685, 0]
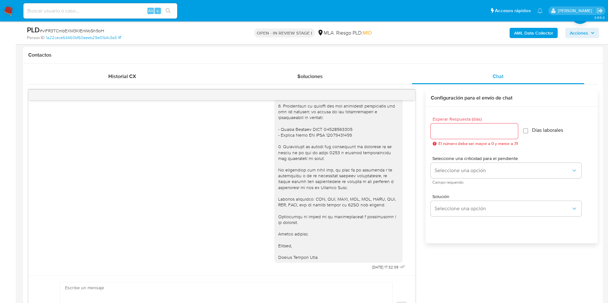
click at [210, 166] on div "22/08/2025 17:32:39" at bounding box center [222, 93] width 370 height 357
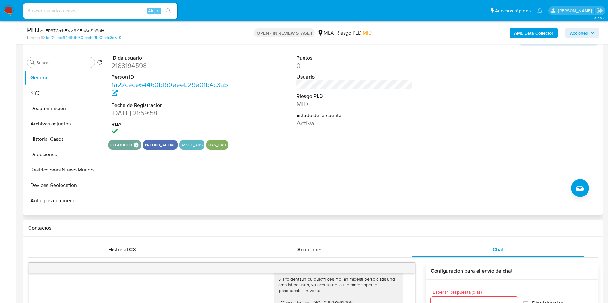
scroll to position [96, 0]
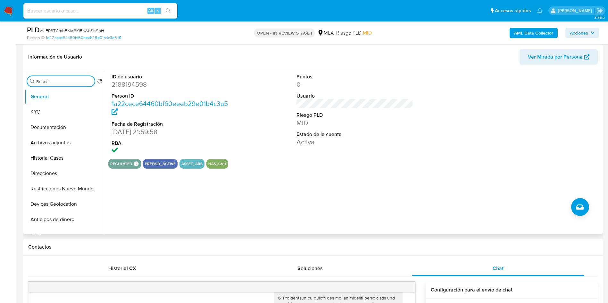
click at [54, 81] on input "Buscar" at bounding box center [64, 82] width 56 height 6
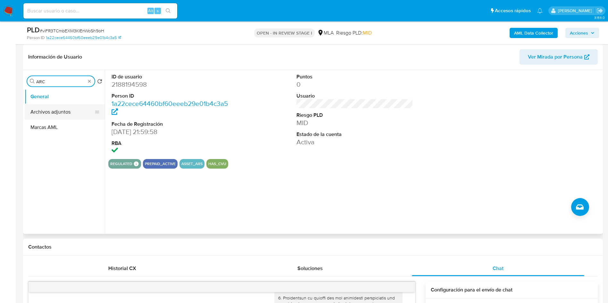
type input "ARC"
click at [66, 111] on button "Archivos adjuntos" at bounding box center [62, 111] width 75 height 15
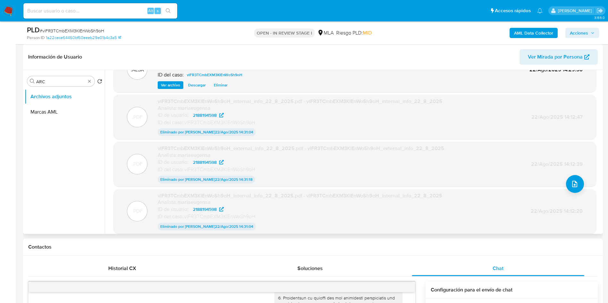
scroll to position [52, 0]
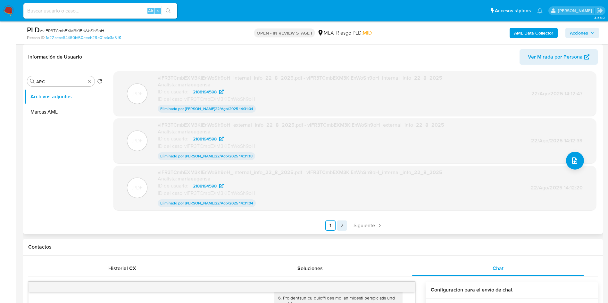
click at [339, 224] on link "2" at bounding box center [342, 226] width 10 height 10
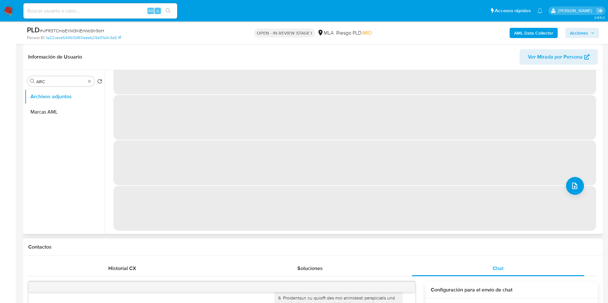
scroll to position [0, 0]
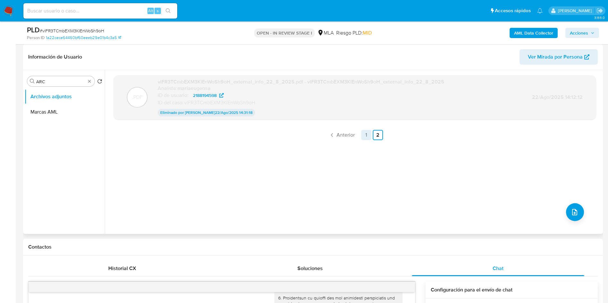
click at [362, 138] on link "1" at bounding box center [366, 135] width 10 height 10
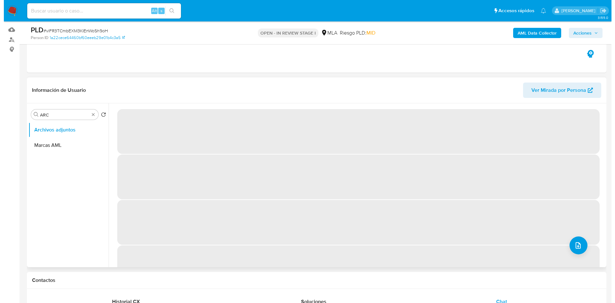
scroll to position [48, 0]
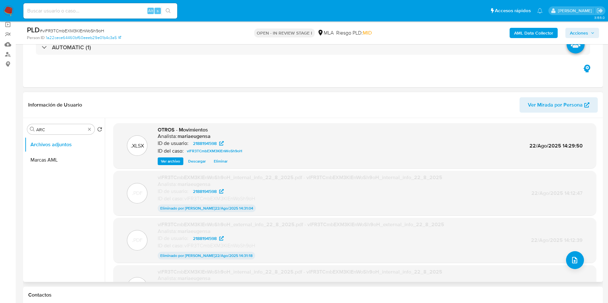
click at [595, 257] on div ".XLSX OTROS - Movimientos Analista: mariaeugensa ID de usuario: 2188194598 ID d…" at bounding box center [354, 226] width 493 height 207
click at [571, 257] on span "upload-file" at bounding box center [575, 261] width 8 height 8
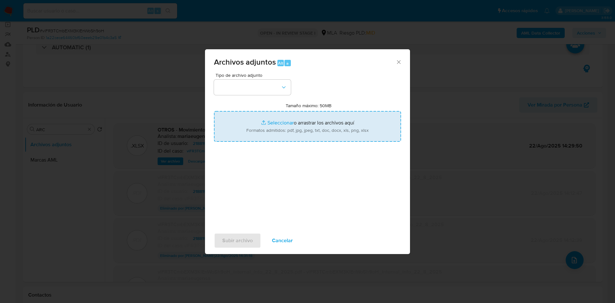
click at [269, 118] on input "Tamaño máximo: 50MB Seleccionar archivos" at bounding box center [307, 126] width 187 height 31
type input "C:\fakepath\Caselog vlFR3TCmbEXM3KIEnWoSh9oH_2025_07_18_14_21_27.docx"
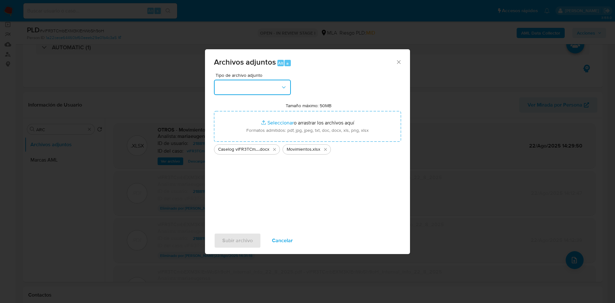
click at [242, 94] on button "button" at bounding box center [252, 87] width 77 height 15
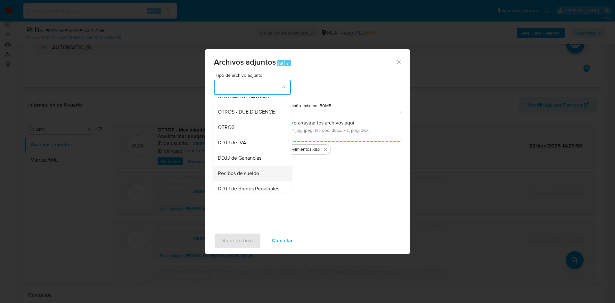
scroll to position [49, 0]
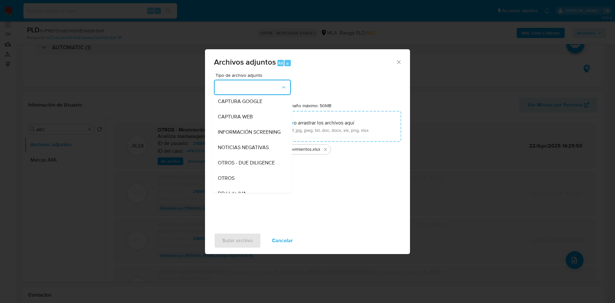
click at [251, 186] on div "OTROS" at bounding box center [250, 178] width 65 height 15
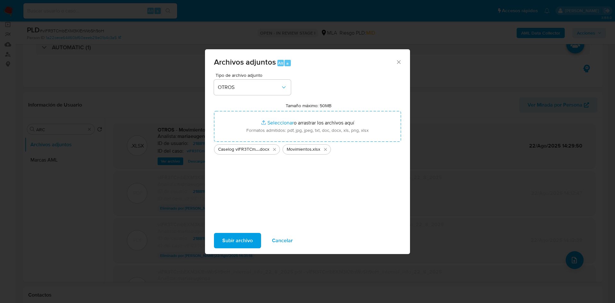
click at [242, 245] on span "Subir archivo" at bounding box center [237, 241] width 30 height 14
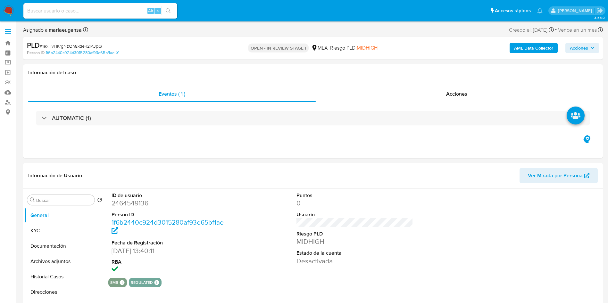
select select "10"
click at [60, 200] on input "Buscar" at bounding box center [64, 201] width 56 height 6
type input "arc"
click at [62, 233] on button "Archivos adjuntos" at bounding box center [62, 230] width 75 height 15
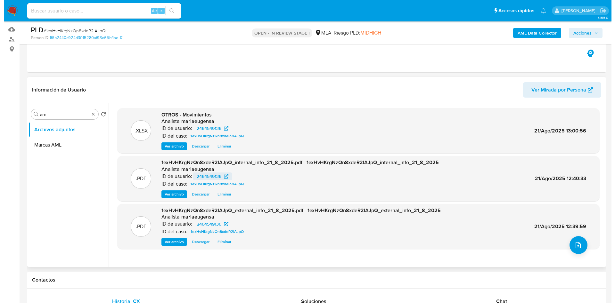
scroll to position [48, 0]
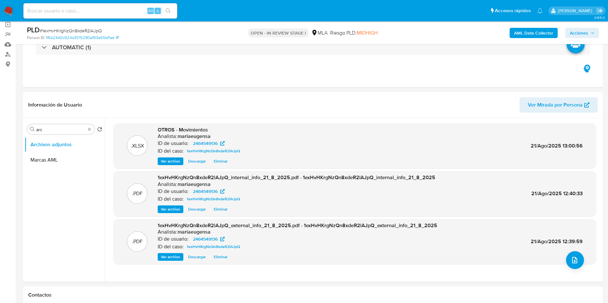
click at [71, 28] on span "# 1exHvHKrgNzQn8xdeR2lAJpQ" at bounding box center [71, 31] width 62 height 6
copy span "1exHvHKrgNzQn8xdeR2lAJpQ"
click at [579, 255] on button "upload-file" at bounding box center [575, 261] width 18 height 18
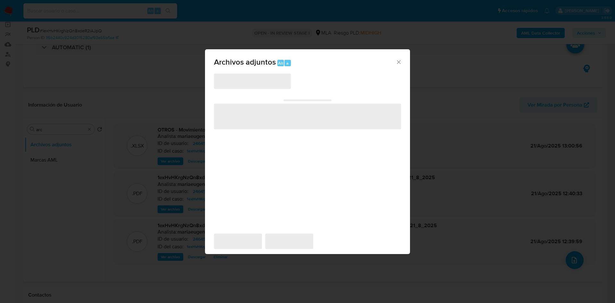
click at [250, 123] on span "‌" at bounding box center [307, 117] width 187 height 26
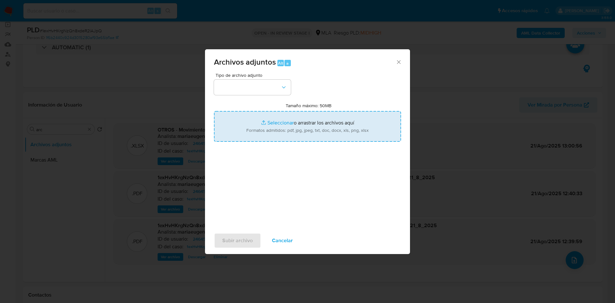
click at [248, 119] on input "Tamaño máximo: 50MB Seleccionar archivos" at bounding box center [307, 126] width 187 height 31
type input "C:\fakepath\Caselog 1exHvHKrgNzQn8xdeR2lAJpQ_2025_07_18_00_30_36.docx"
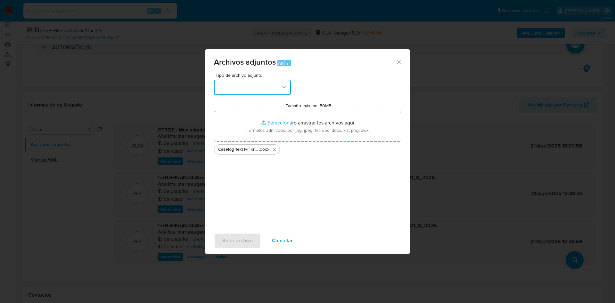
click at [265, 84] on button "button" at bounding box center [252, 87] width 77 height 15
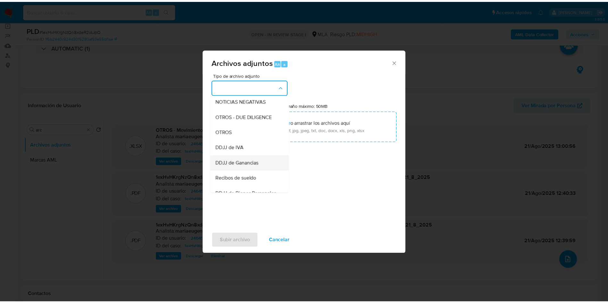
scroll to position [96, 0]
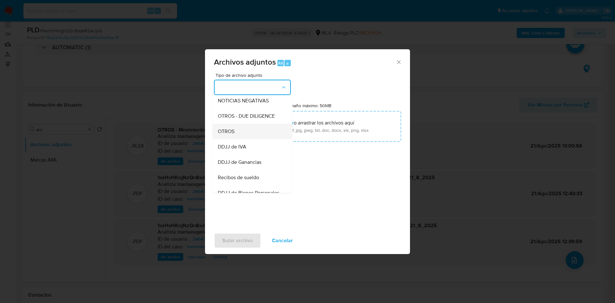
click at [238, 139] on div "OTROS" at bounding box center [250, 131] width 65 height 15
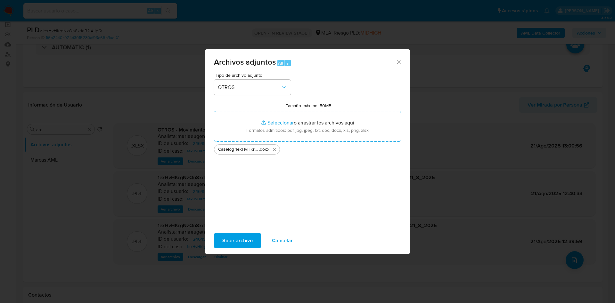
click at [239, 243] on span "Subir archivo" at bounding box center [237, 241] width 30 height 14
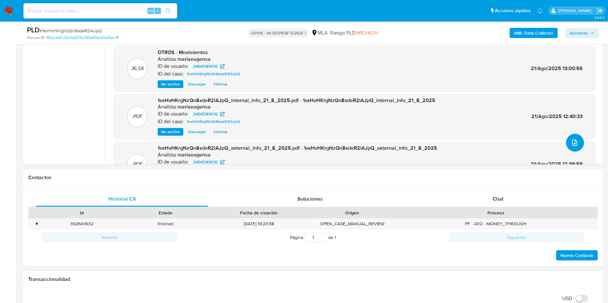
scroll to position [251, 0]
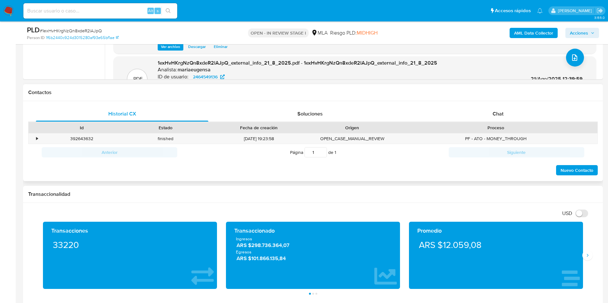
drag, startPoint x: 498, startPoint y: 102, endPoint x: 497, endPoint y: 105, distance: 3.5
click at [498, 102] on div "Historial CX Soluciones Chat Id Estado Fecha de creación Origen Proceso • 39264…" at bounding box center [313, 141] width 580 height 80
click at [496, 110] on span "Chat" at bounding box center [498, 113] width 11 height 7
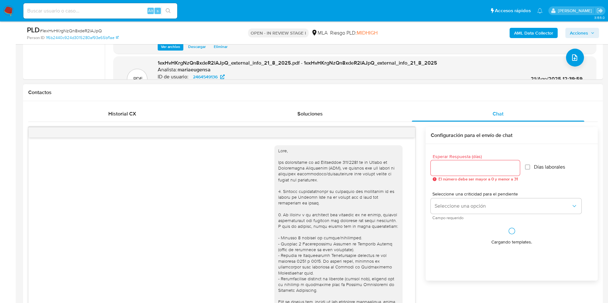
scroll to position [697, 0]
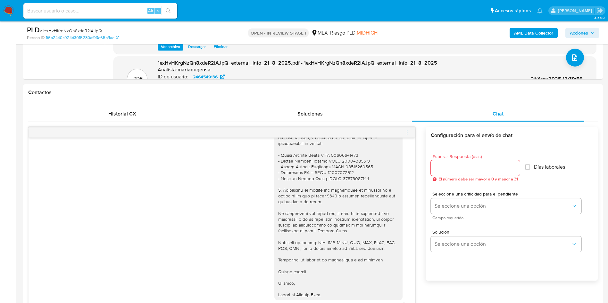
drag, startPoint x: 408, startPoint y: 130, endPoint x: 401, endPoint y: 129, distance: 6.9
click at [407, 130] on icon "menu-action" at bounding box center [407, 133] width 6 height 6
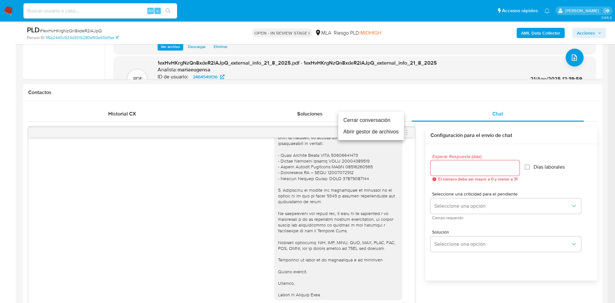
click at [390, 122] on li "Cerrar conversación" at bounding box center [371, 121] width 66 height 12
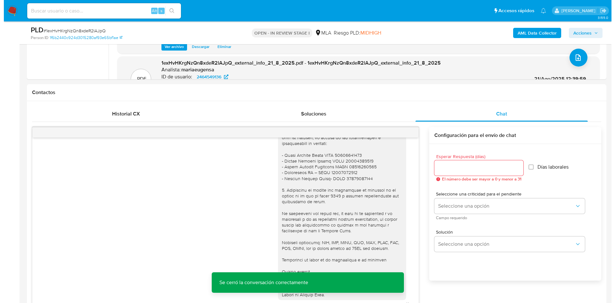
scroll to position [1169, 0]
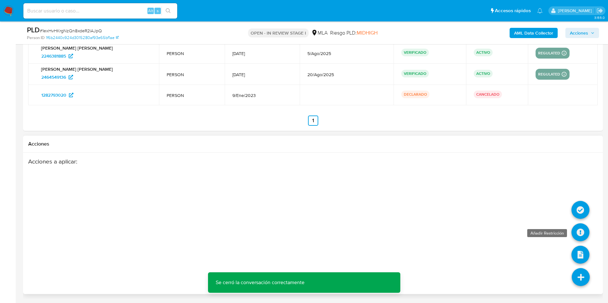
click at [580, 230] on icon at bounding box center [580, 233] width 18 height 18
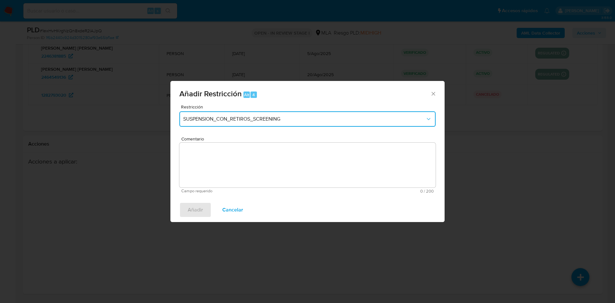
click at [231, 116] on span "SUSPENSION_CON_RETIROS_SCREENING" at bounding box center [304, 119] width 242 height 6
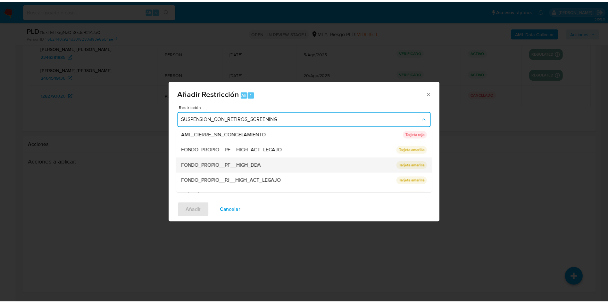
scroll to position [136, 0]
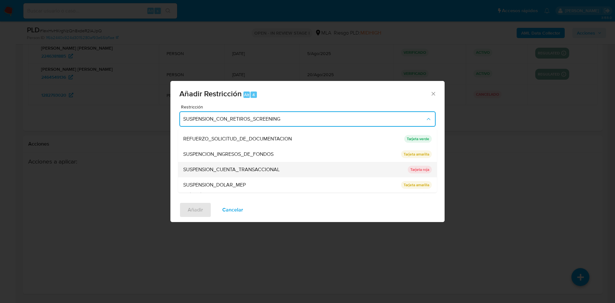
click at [232, 174] on div "SUSPENSION_CUENTA_TRANSACCIONAL" at bounding box center [293, 169] width 221 height 15
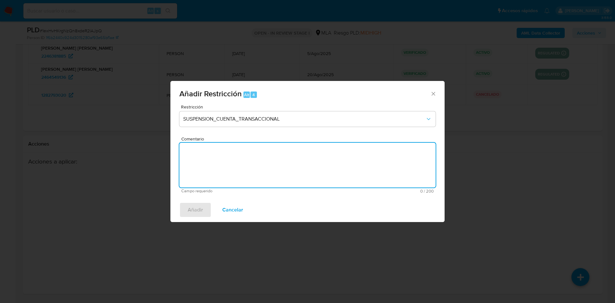
click at [234, 170] on textarea "Comentario" at bounding box center [307, 165] width 256 height 45
type textarea "AML"
click at [190, 206] on span "Añadir" at bounding box center [195, 210] width 15 height 14
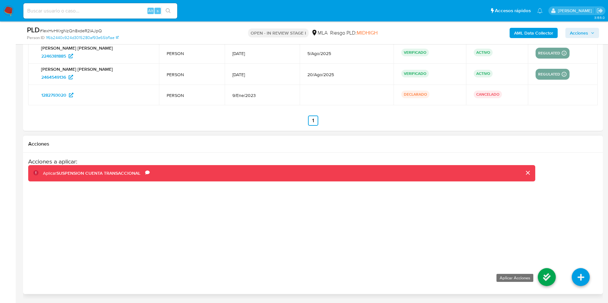
click at [540, 278] on icon at bounding box center [547, 278] width 18 height 18
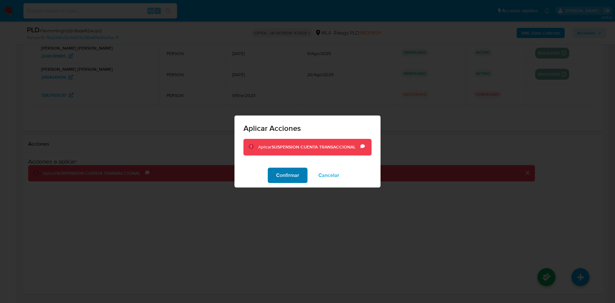
click at [292, 171] on span "Confirmar" at bounding box center [287, 176] width 23 height 14
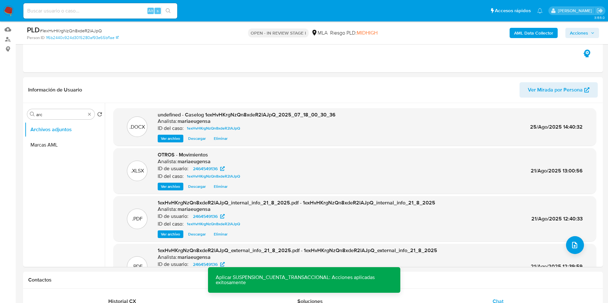
scroll to position [40, 0]
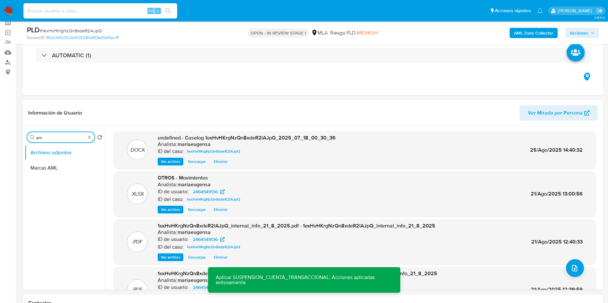
drag, startPoint x: 51, startPoint y: 136, endPoint x: 5, endPoint y: 131, distance: 46.1
type input "RES"
drag, startPoint x: 60, startPoint y: 165, endPoint x: 244, endPoint y: 120, distance: 190.1
click at [62, 163] on button "Restricciones Nuevo Mundo" at bounding box center [65, 168] width 80 height 15
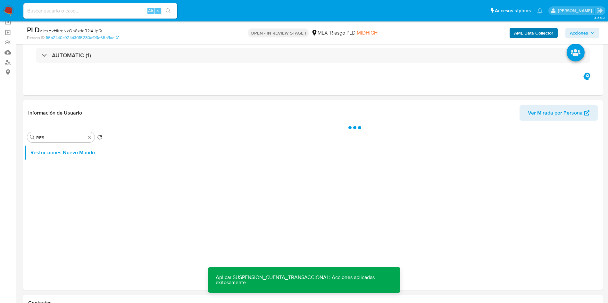
drag, startPoint x: 584, startPoint y: 33, endPoint x: 546, endPoint y: 37, distance: 38.7
click at [569, 35] on button "Acciones" at bounding box center [582, 33] width 34 height 10
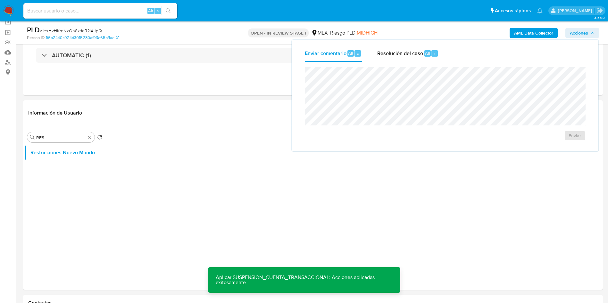
drag, startPoint x: 417, startPoint y: 52, endPoint x: 412, endPoint y: 63, distance: 11.8
click at [417, 54] on span "Resolución del caso" at bounding box center [400, 52] width 46 height 7
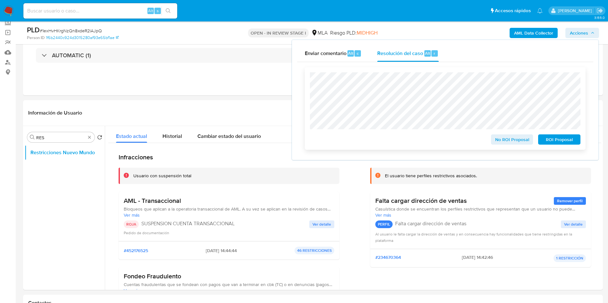
click at [567, 144] on span "ROI Proposal" at bounding box center [558, 139] width 33 height 9
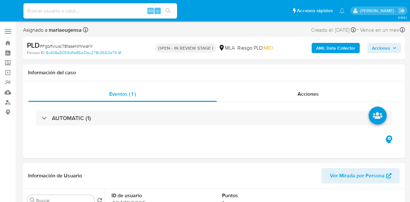
select select "10"
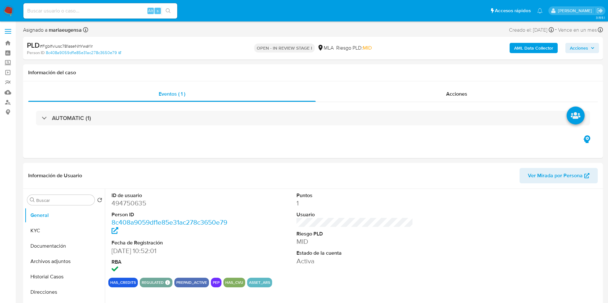
click at [76, 47] on span "# FgbIfviusc781aseNhYwaYIr" at bounding box center [66, 46] width 53 height 6
copy span "FgbIfviusc781aseNhYwaYIr"
drag, startPoint x: 265, startPoint y: 210, endPoint x: 225, endPoint y: 217, distance: 40.0
click at [254, 202] on div "ID de usuario 494750635 Person ID 8c408a9059df1e85e31ac278c3650e79 Fecha de Reg…" at bounding box center [354, 233] width 493 height 89
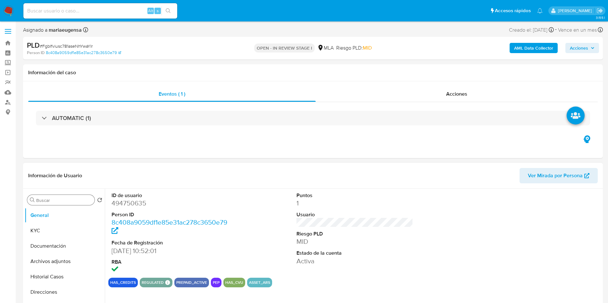
click at [49, 198] on input "Buscar" at bounding box center [64, 201] width 56 height 6
type input "arc"
drag, startPoint x: 62, startPoint y: 228, endPoint x: 80, endPoint y: 226, distance: 18.8
click at [72, 202] on button "Archivos adjuntos" at bounding box center [62, 230] width 75 height 15
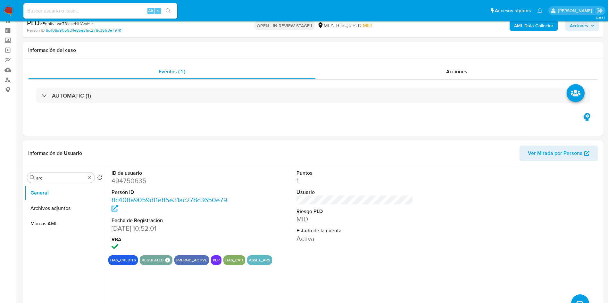
scroll to position [96, 0]
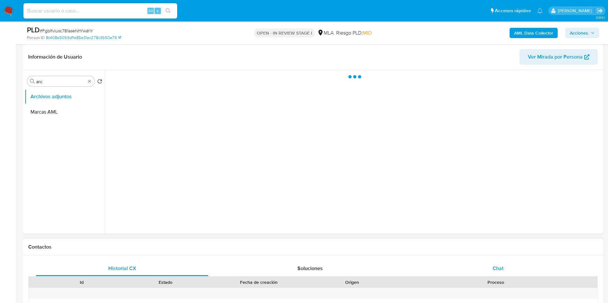
click at [410, 202] on div "Chat" at bounding box center [498, 268] width 172 height 15
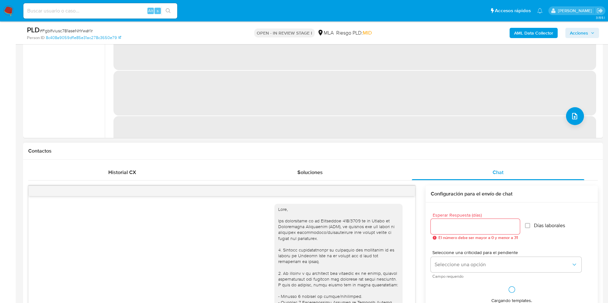
scroll to position [742, 0]
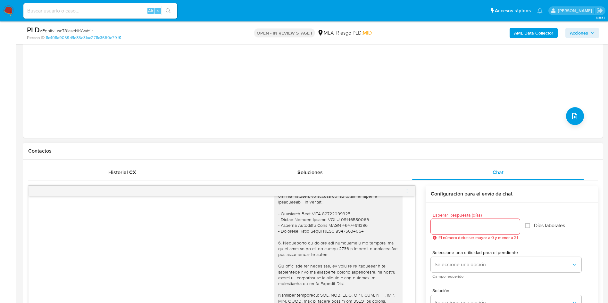
click at [406, 192] on icon "menu-action" at bounding box center [407, 191] width 6 height 6
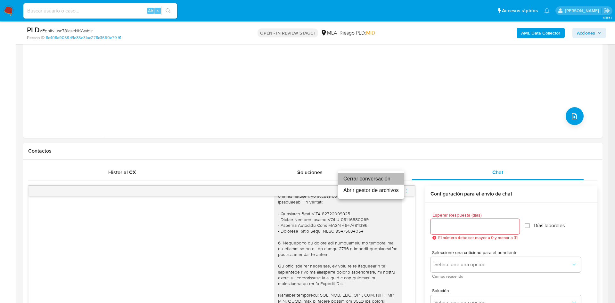
click at [386, 179] on li "Cerrar conversación" at bounding box center [371, 179] width 66 height 12
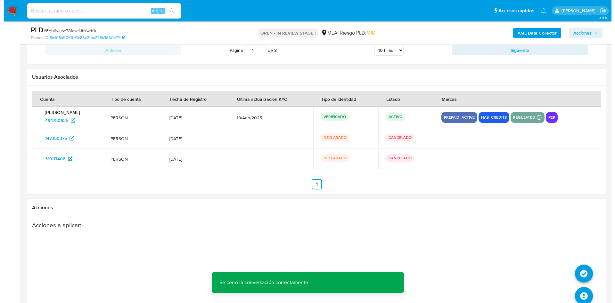
scroll to position [1168, 0]
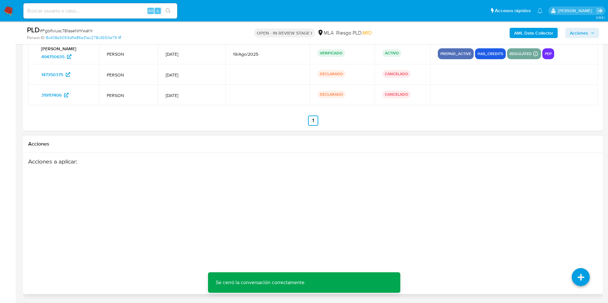
drag, startPoint x: 589, startPoint y: 232, endPoint x: 577, endPoint y: 236, distance: 12.6
click at [410, 202] on div "Acciones a aplicar :" at bounding box center [312, 209] width 569 height 103
click at [410, 202] on icon at bounding box center [580, 233] width 18 height 18
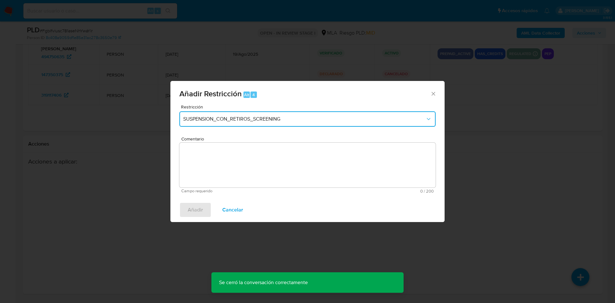
click at [249, 120] on span "SUSPENSION_CON_RETIROS_SCREENING" at bounding box center [304, 119] width 242 height 6
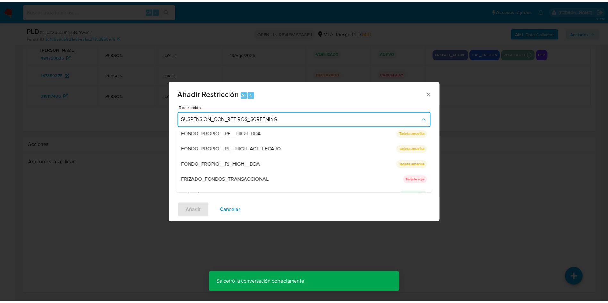
scroll to position [136, 0]
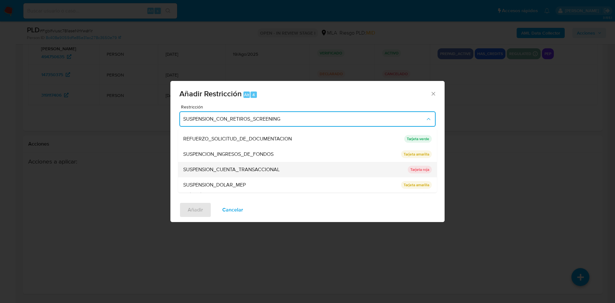
click at [240, 167] on span "SUSPENSION_CUENTA_TRANSACCIONAL" at bounding box center [231, 170] width 96 height 6
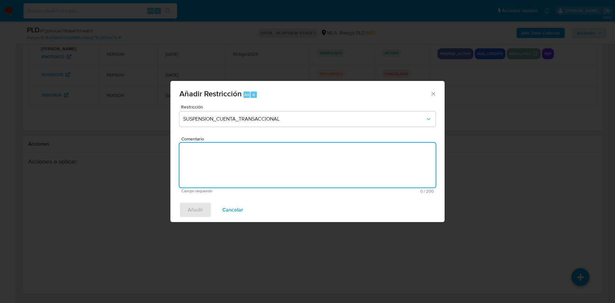
click at [239, 169] on textarea "Comentario" at bounding box center [307, 165] width 256 height 45
type textarea "AML"
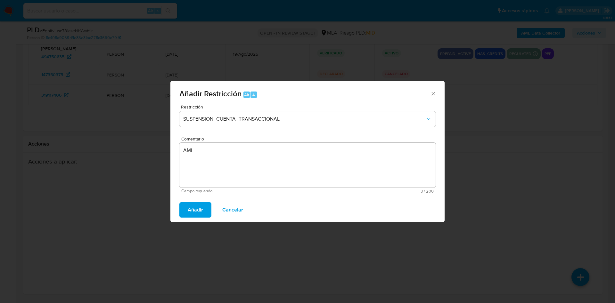
click at [191, 202] on span "Añadir" at bounding box center [195, 210] width 15 height 14
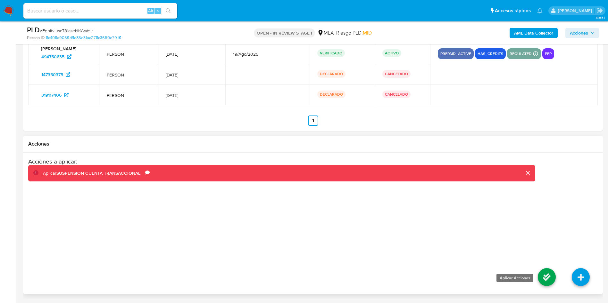
click at [410, 202] on icon at bounding box center [547, 278] width 18 height 18
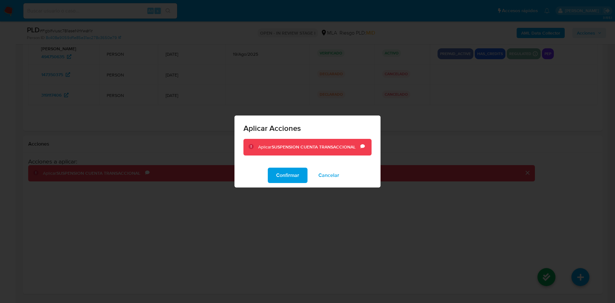
click at [290, 182] on span "Confirmar" at bounding box center [287, 176] width 23 height 14
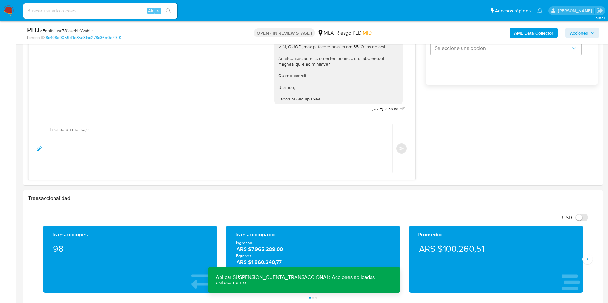
scroll to position [111, 0]
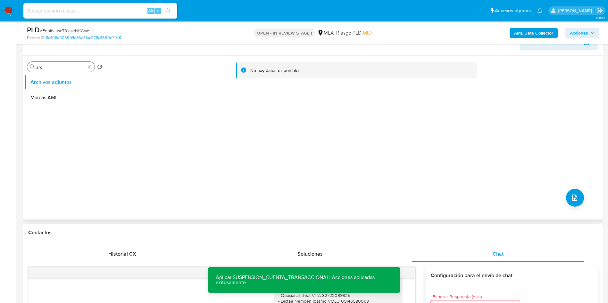
click at [60, 70] on div "Buscar arc" at bounding box center [60, 67] width 67 height 10
click at [58, 68] on input "arc" at bounding box center [60, 67] width 49 height 6
type input "E"
type input "RES"
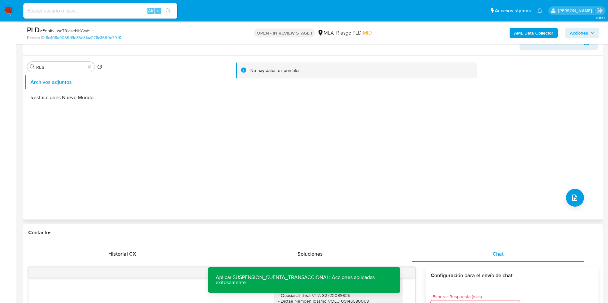
click at [66, 91] on button "Restricciones Nuevo Mundo" at bounding box center [65, 97] width 80 height 15
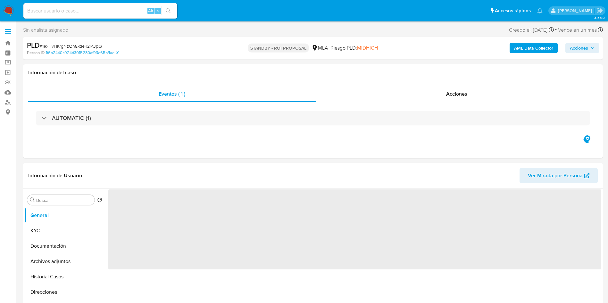
select select "10"
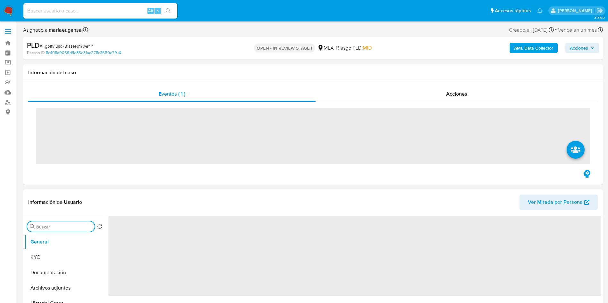
click at [67, 225] on input "Buscar" at bounding box center [64, 227] width 56 height 6
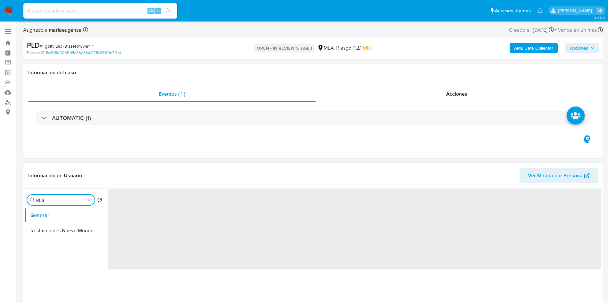
type input "RES"
click at [67, 225] on button "Restricciones Nuevo Mundo" at bounding box center [65, 230] width 80 height 15
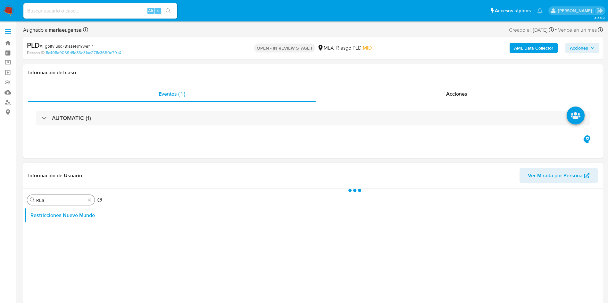
select select "10"
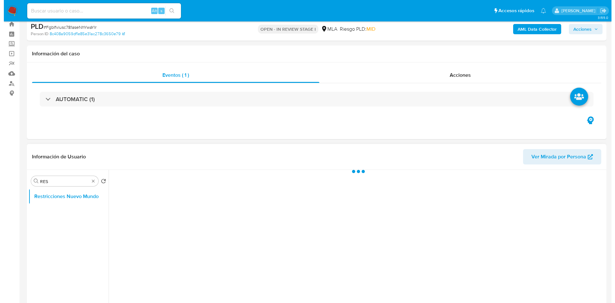
scroll to position [48, 0]
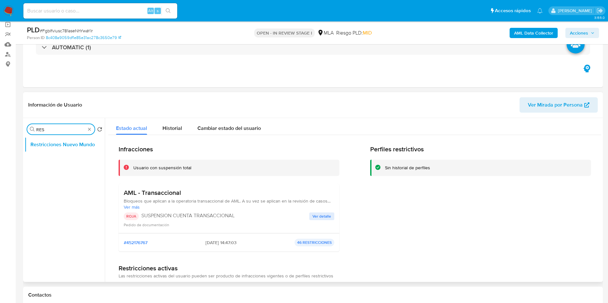
click at [70, 129] on input "RES" at bounding box center [60, 130] width 49 height 6
click at [70, 129] on input "A" at bounding box center [60, 130] width 49 height 6
type input "ARC"
click at [68, 149] on button "Archivos adjuntos" at bounding box center [62, 144] width 75 height 15
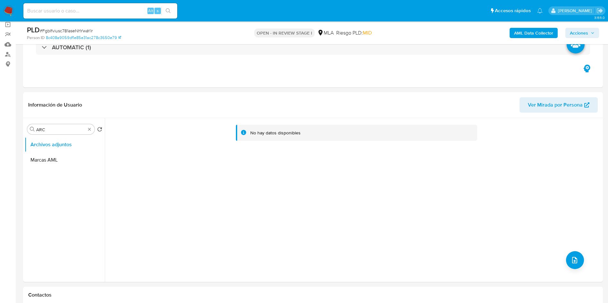
click at [542, 32] on b "AML Data Collector" at bounding box center [533, 33] width 39 height 10
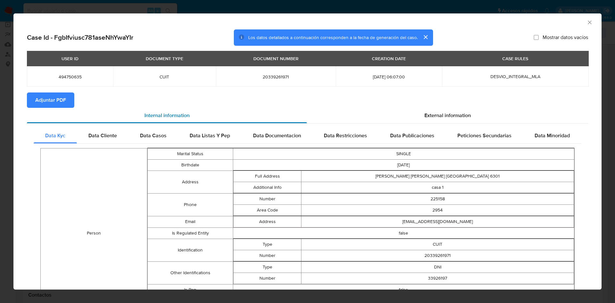
click at [47, 108] on div "Internal information" at bounding box center [167, 115] width 280 height 15
click at [51, 100] on span "Adjuntar PDF" at bounding box center [50, 100] width 31 height 14
click at [587, 20] on icon "Cerrar ventana" at bounding box center [590, 22] width 6 height 6
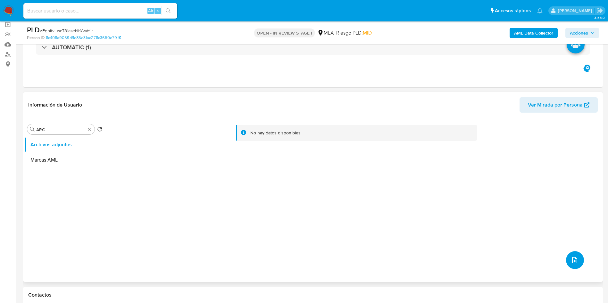
click at [578, 257] on button "upload-file" at bounding box center [575, 261] width 18 height 18
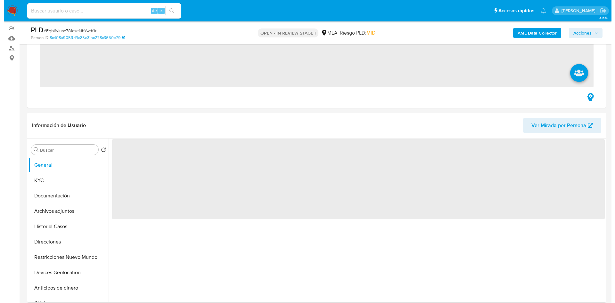
scroll to position [96, 0]
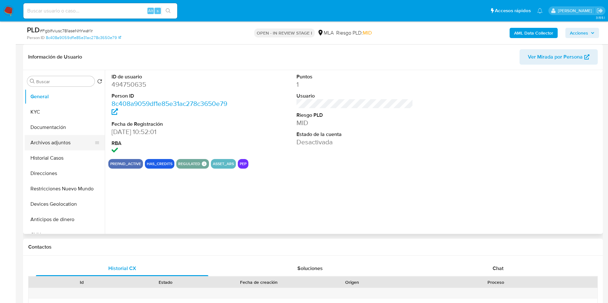
click at [54, 143] on button "Archivos adjuntos" at bounding box center [62, 142] width 75 height 15
select select "10"
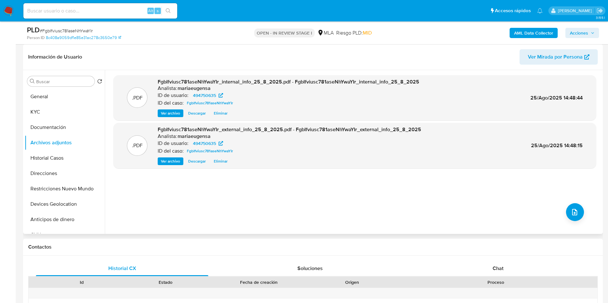
click at [564, 207] on div ".PDF FgbIfviusc781aseNhYwaYIr_internal_info_25_8_2025.pdf - FgbIfviusc781aseNhY…" at bounding box center [354, 152] width 483 height 154
click at [572, 208] on button "upload-file" at bounding box center [575, 212] width 18 height 18
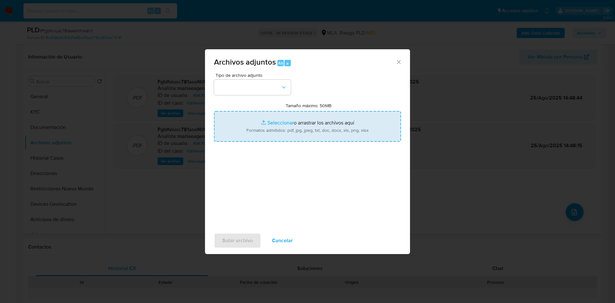
click at [249, 121] on input "Tamaño máximo: 50MB Seleccionar archivos" at bounding box center [307, 126] width 187 height 31
type input "C:\fakepath\Caselog FgbIfviusc781aseNhYwaYIr_2025_07_18_02_32_15.docx"
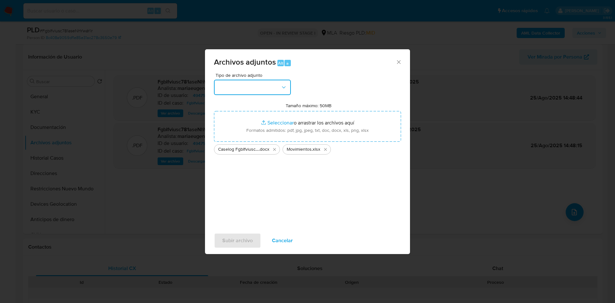
click at [263, 87] on button "button" at bounding box center [252, 87] width 77 height 15
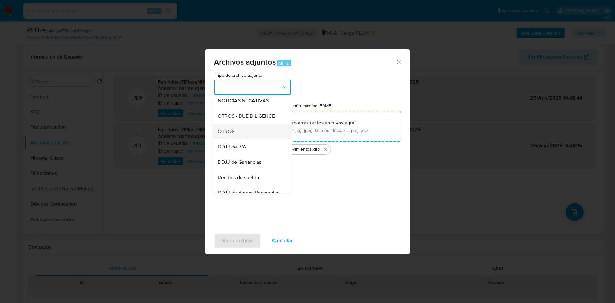
click at [244, 139] on div "OTROS" at bounding box center [250, 131] width 65 height 15
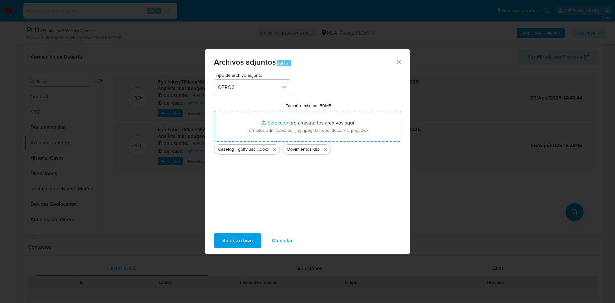
drag, startPoint x: 240, startPoint y: 238, endPoint x: 196, endPoint y: 106, distance: 138.7
click at [240, 238] on span "Subir archivo" at bounding box center [237, 241] width 30 height 14
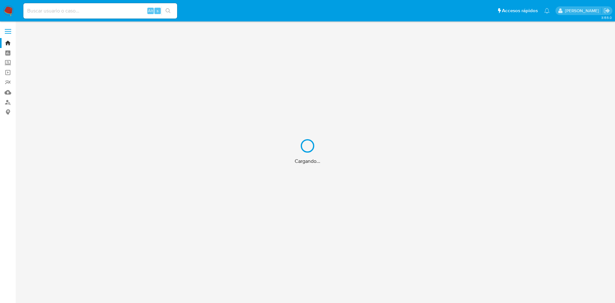
click at [81, 10] on div "Cargando..." at bounding box center [307, 151] width 615 height 303
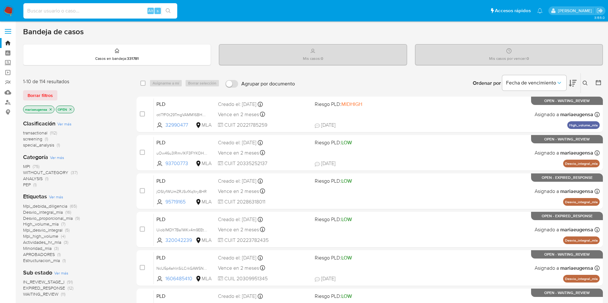
click at [81, 10] on input at bounding box center [100, 11] width 154 height 8
paste input "1gTJ1gXsykq7WXmeJWmPZufr"
type input "1gTJ1gXsykq7WXmeJWmPZufr"
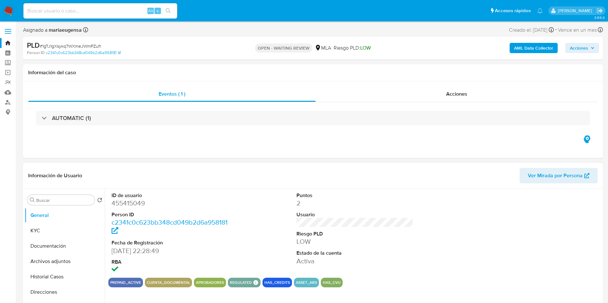
select select "10"
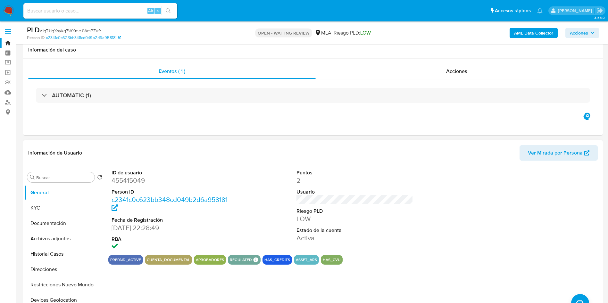
scroll to position [144, 0]
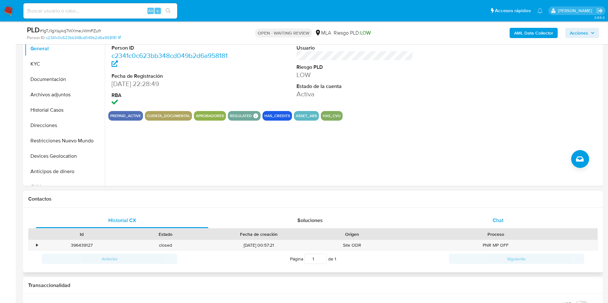
click at [512, 219] on div "Chat" at bounding box center [498, 220] width 172 height 15
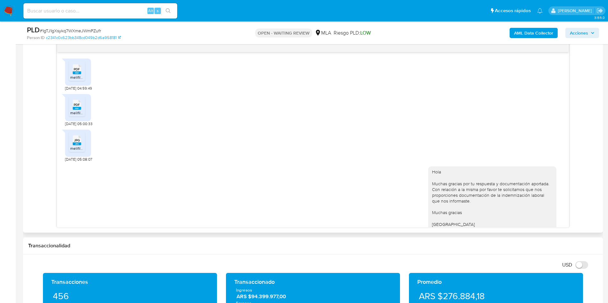
scroll to position [423, 0]
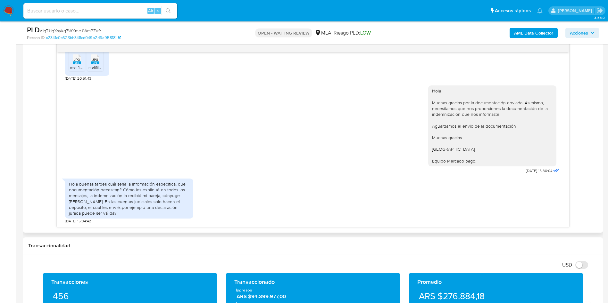
click at [83, 32] on span "# 1gTJ1gXsykq7WXmeJWmPZufr" at bounding box center [70, 31] width 61 height 6
copy span "1gTJ1gXsykq7WXmeJWmPZufr"
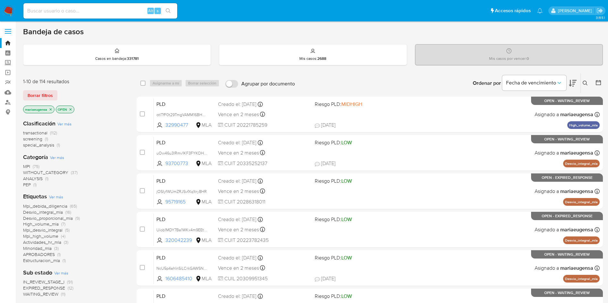
click at [581, 80] on button at bounding box center [586, 83] width 11 height 8
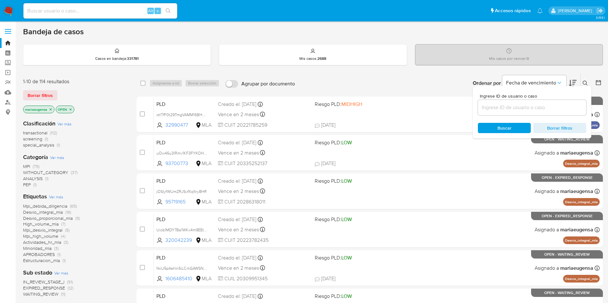
click at [514, 109] on input at bounding box center [532, 108] width 108 height 8
type input "1gTJ1gXsykq7WXmeJWmPZufr"
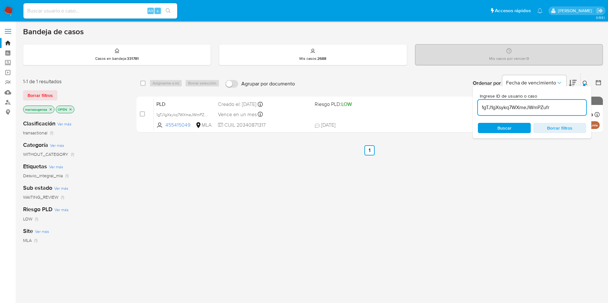
click at [584, 81] on icon at bounding box center [585, 83] width 5 height 5
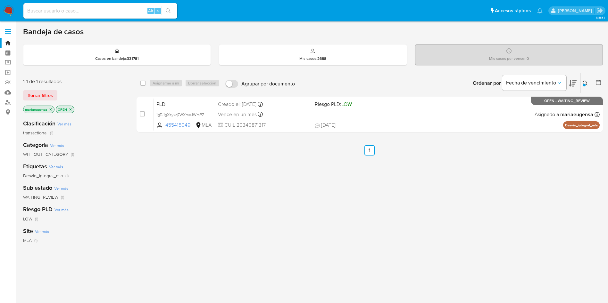
drag, startPoint x: 143, startPoint y: 115, endPoint x: 157, endPoint y: 72, distance: 44.9
click at [143, 114] on input "checkbox" at bounding box center [142, 114] width 5 height 5
checkbox input "true"
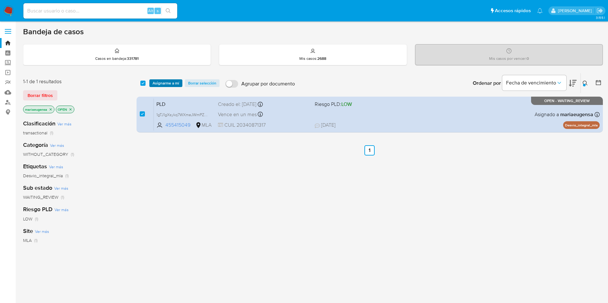
click at [155, 84] on span "Asignarme a mí" at bounding box center [166, 83] width 27 height 6
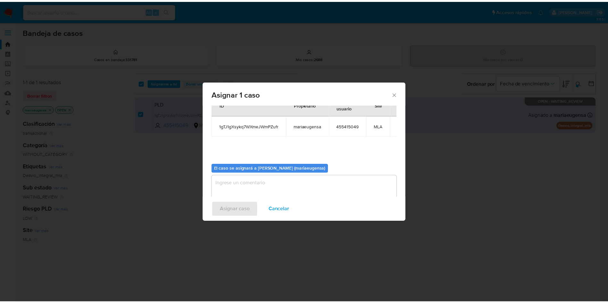
scroll to position [33, 0]
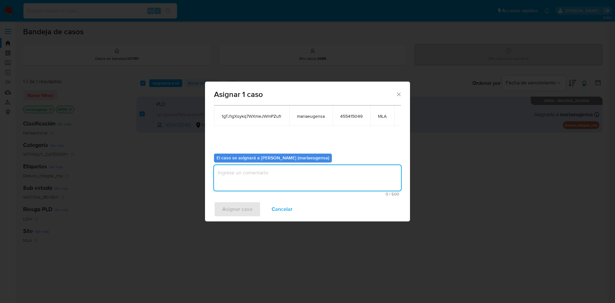
click at [248, 179] on textarea "assign-modal" at bounding box center [307, 178] width 187 height 26
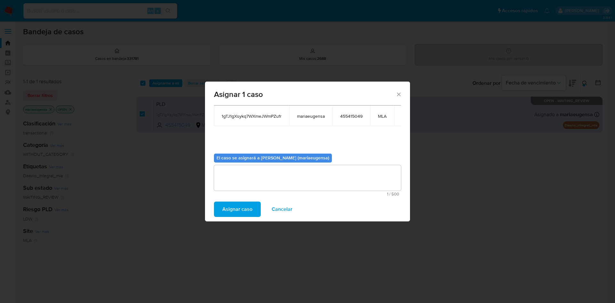
click at [235, 214] on span "Asignar caso" at bounding box center [237, 210] width 30 height 14
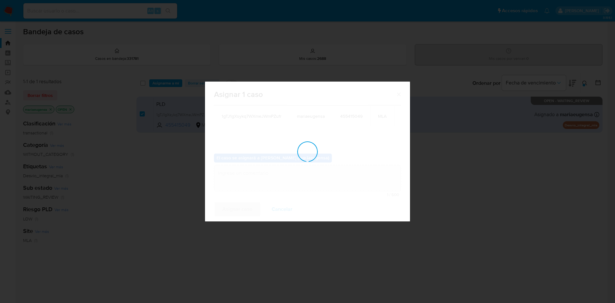
checkbox input "false"
